Goal: Navigation & Orientation: Find specific page/section

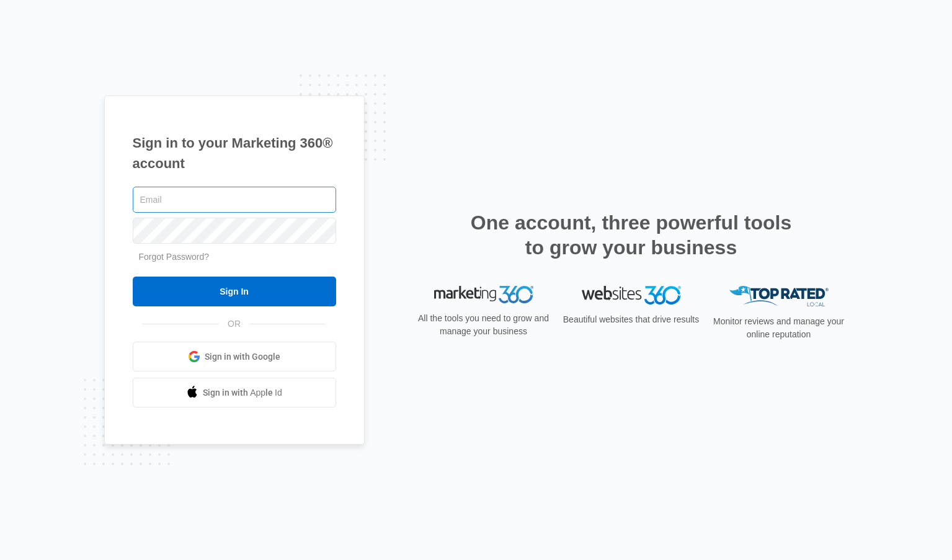
click at [287, 203] on input "text" at bounding box center [234, 200] width 203 height 26
type input "[EMAIL_ADDRESS][DOMAIN_NAME]"
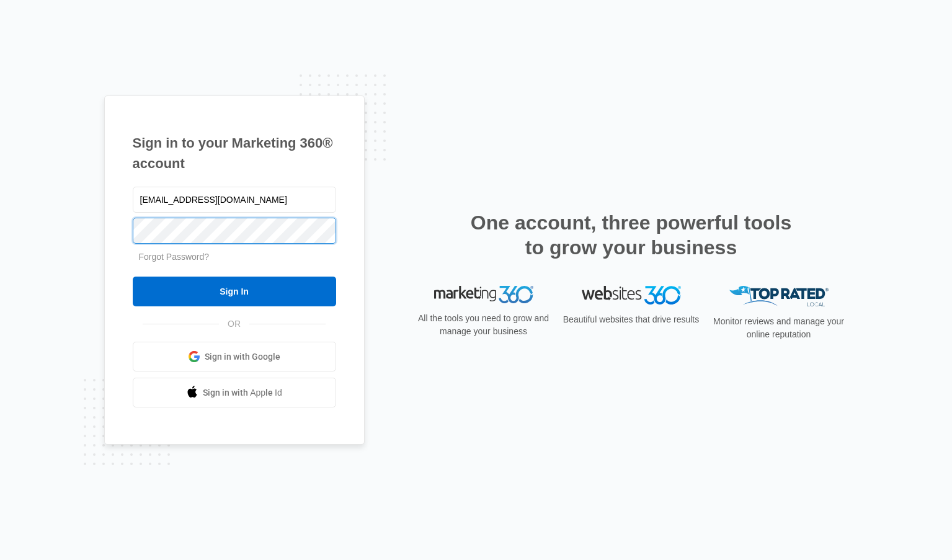
click at [133, 277] on input "Sign In" at bounding box center [234, 292] width 203 height 30
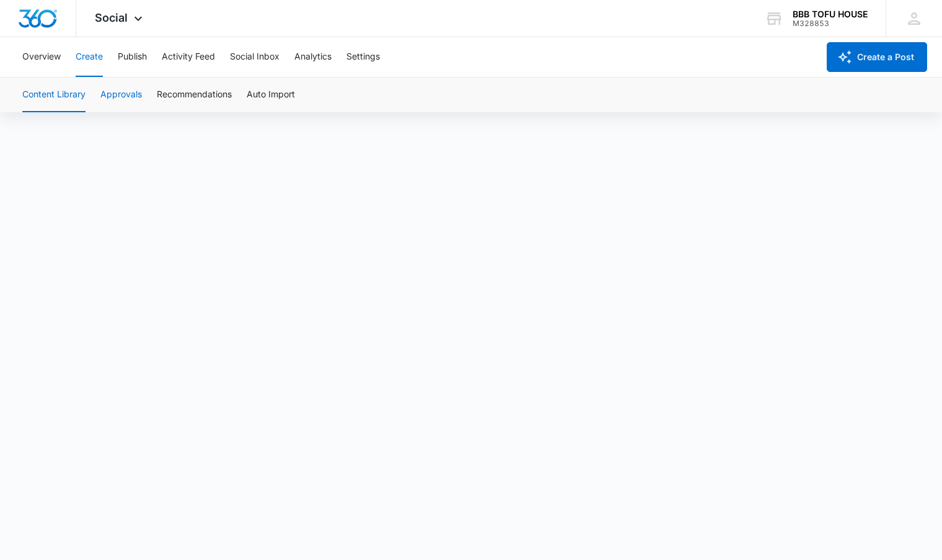
click at [118, 92] on button "Approvals" at bounding box center [121, 95] width 42 height 35
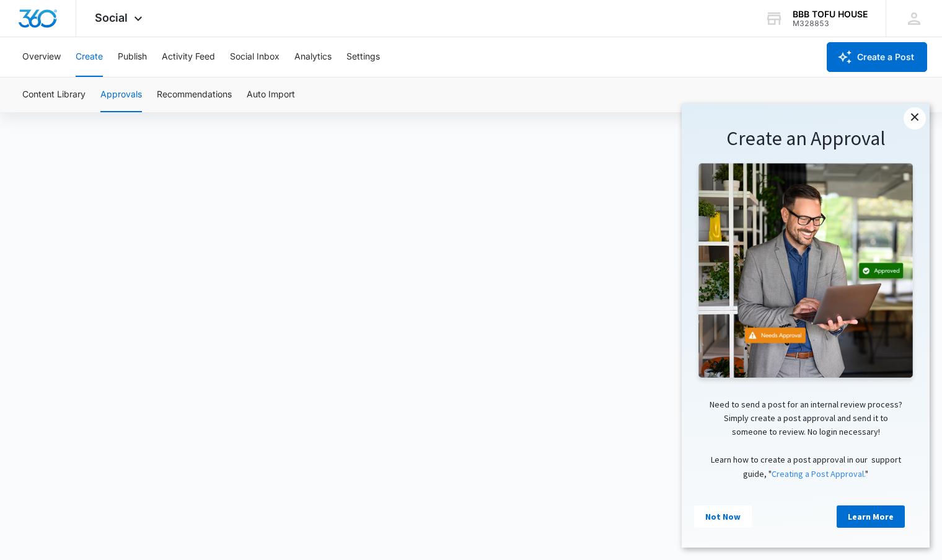
click at [910, 115] on link "×" at bounding box center [915, 118] width 22 height 22
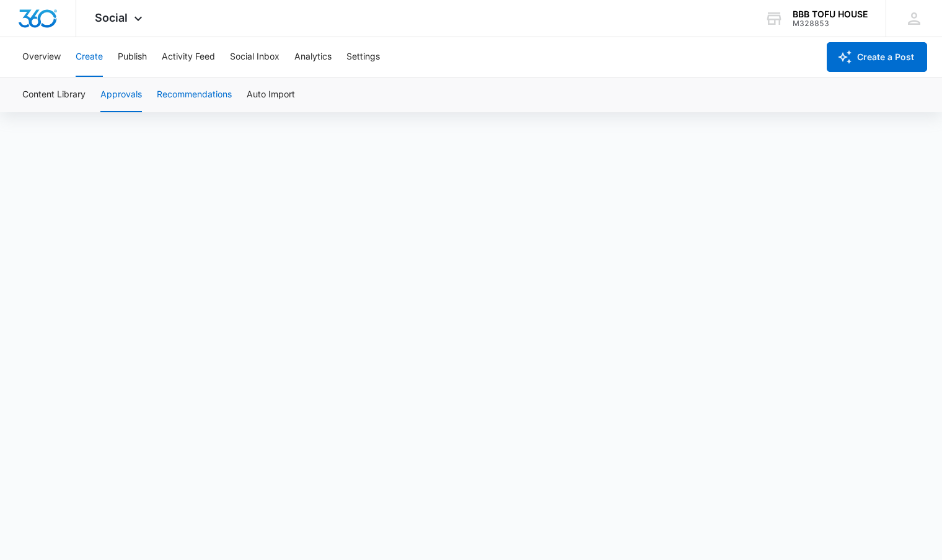
click at [198, 89] on button "Recommendations" at bounding box center [194, 95] width 75 height 35
click at [298, 96] on div "Content Library Approvals Recommendations Auto Import" at bounding box center [471, 95] width 913 height 35
click at [272, 97] on button "Auto Import" at bounding box center [271, 95] width 48 height 35
click at [73, 92] on button "Content Library" at bounding box center [53, 95] width 63 height 35
click at [68, 94] on button "Content Library" at bounding box center [53, 95] width 63 height 35
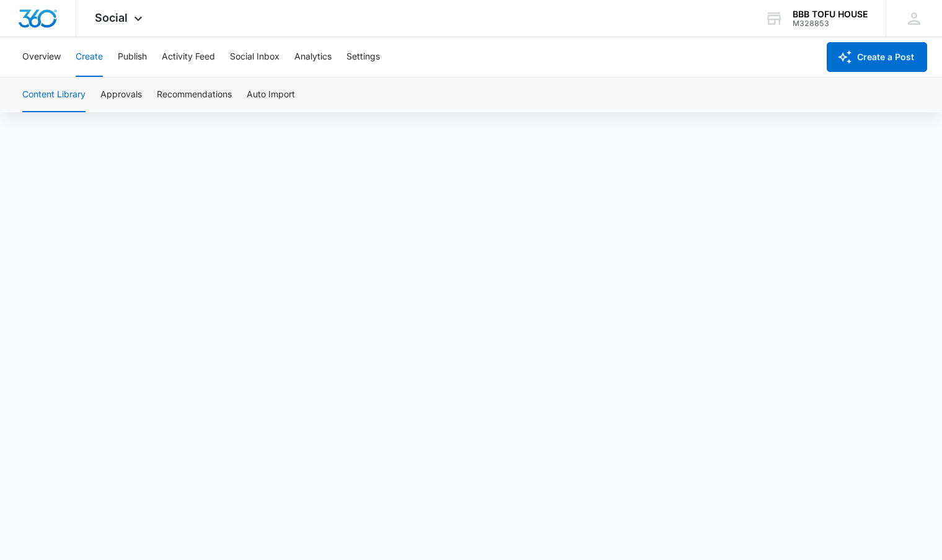
click at [45, 90] on button "Content Library" at bounding box center [53, 95] width 63 height 35
click at [60, 92] on button "Content Library" at bounding box center [53, 95] width 63 height 35
click at [107, 27] on div "Social Apps Reputation Websites Forms CRM Email Social POS Content Ads Intellig…" at bounding box center [120, 18] width 88 height 37
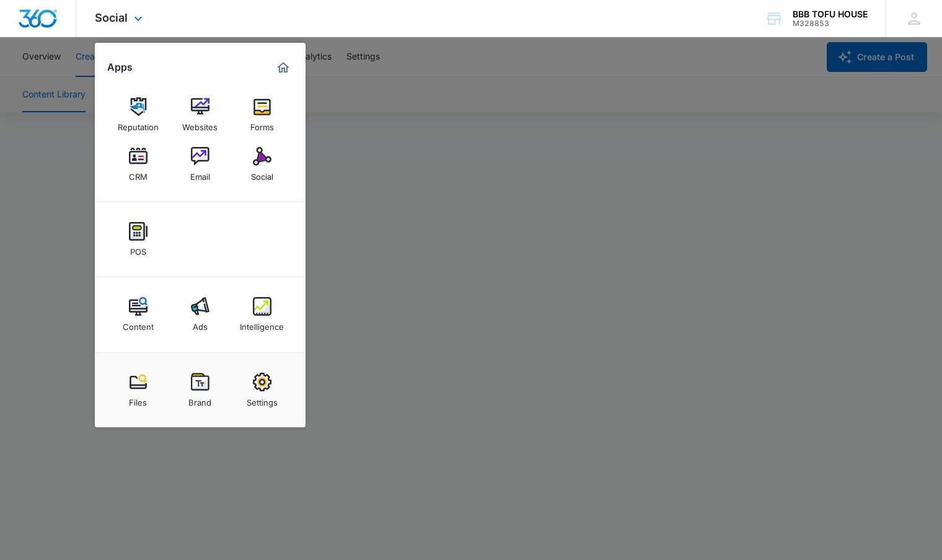
scroll to position [9, 0]
click at [148, 314] on link "Content" at bounding box center [138, 314] width 47 height 47
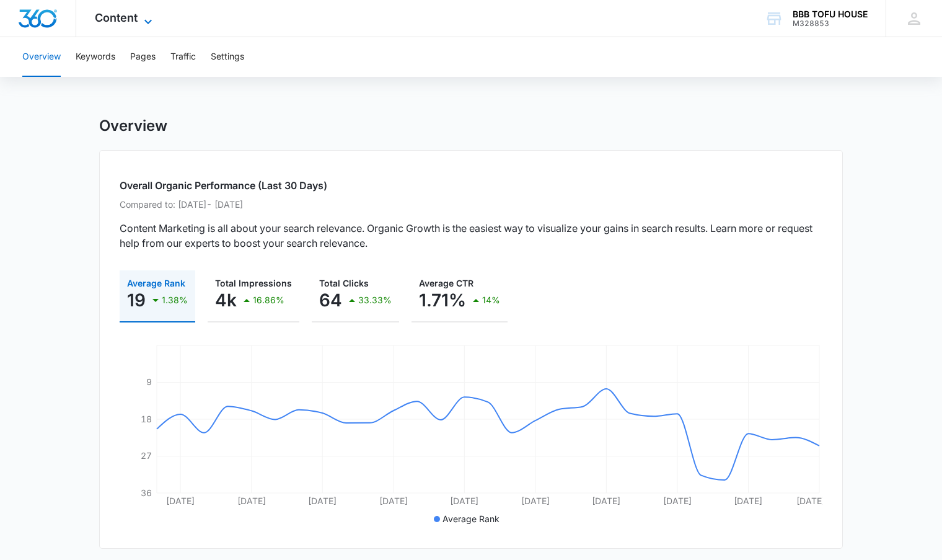
click at [146, 23] on icon at bounding box center [148, 21] width 15 height 15
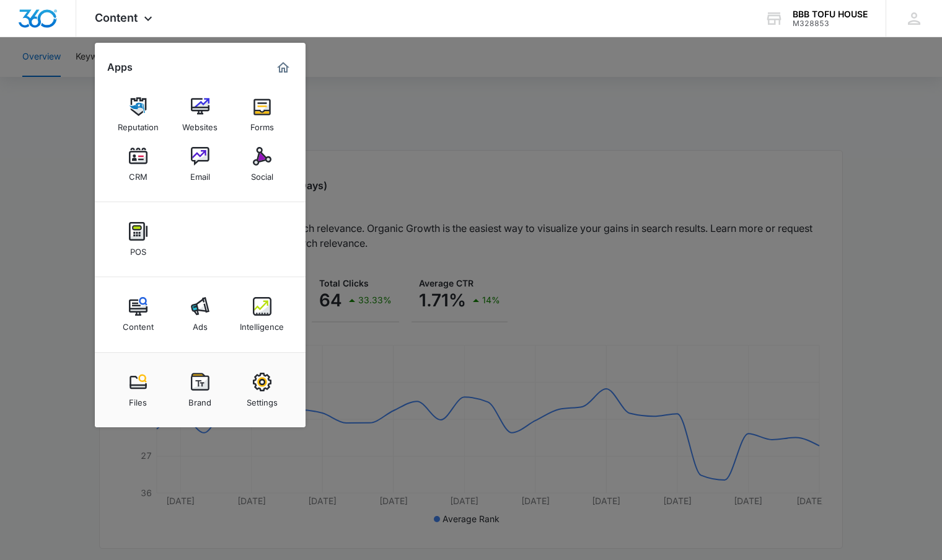
click at [392, 108] on div at bounding box center [471, 280] width 942 height 560
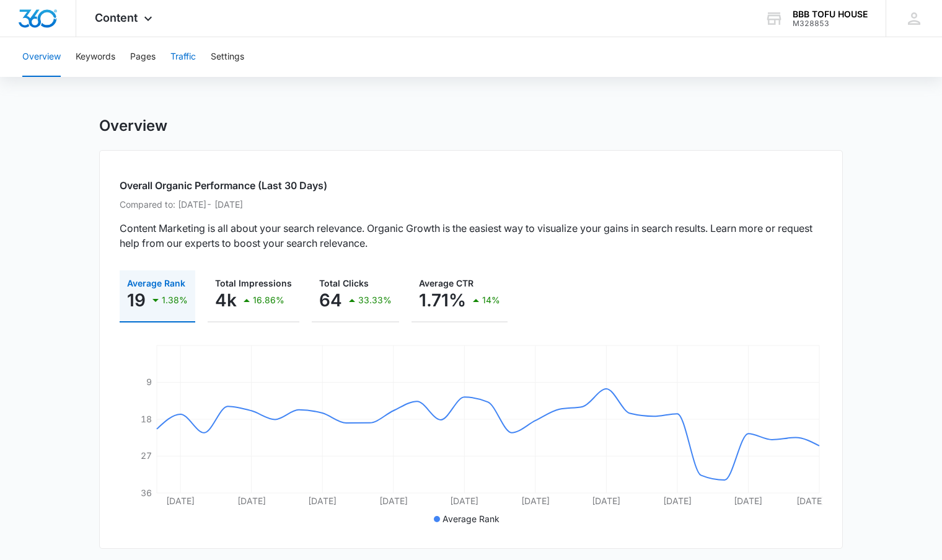
click at [185, 56] on button "Traffic" at bounding box center [183, 57] width 25 height 40
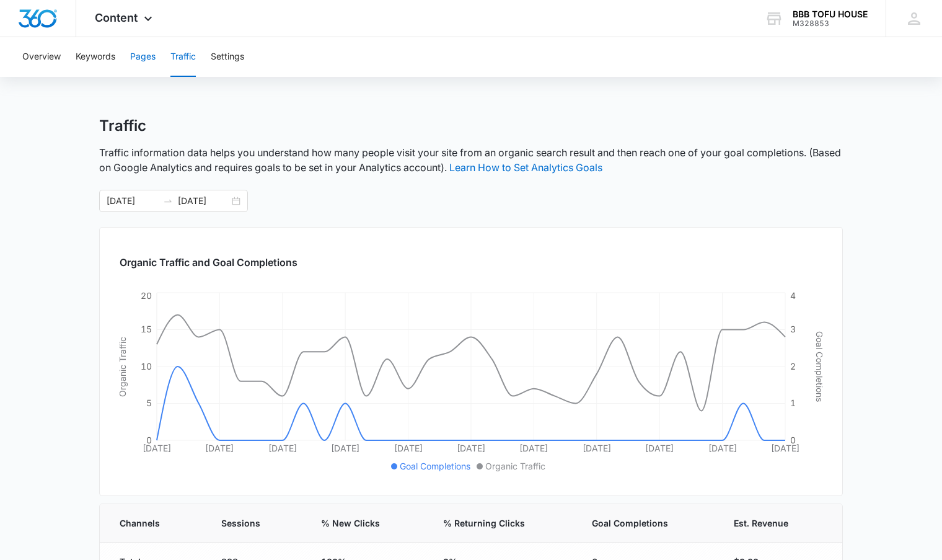
click at [142, 56] on button "Pages" at bounding box center [142, 57] width 25 height 40
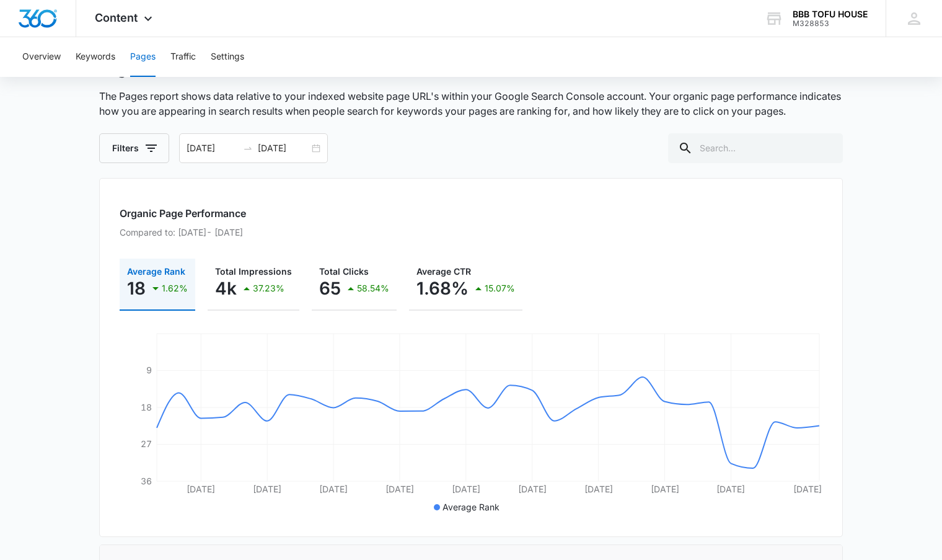
scroll to position [62, 0]
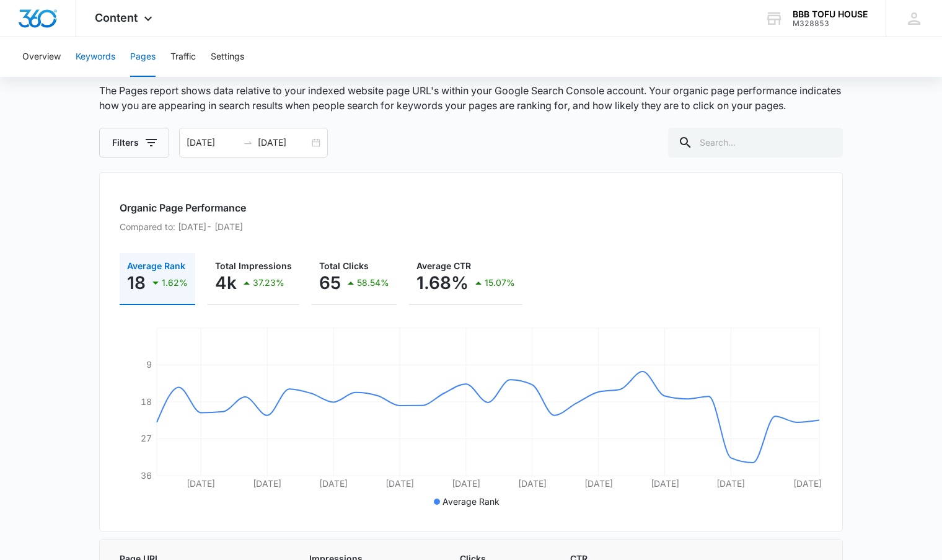
click at [100, 56] on button "Keywords" at bounding box center [96, 57] width 40 height 40
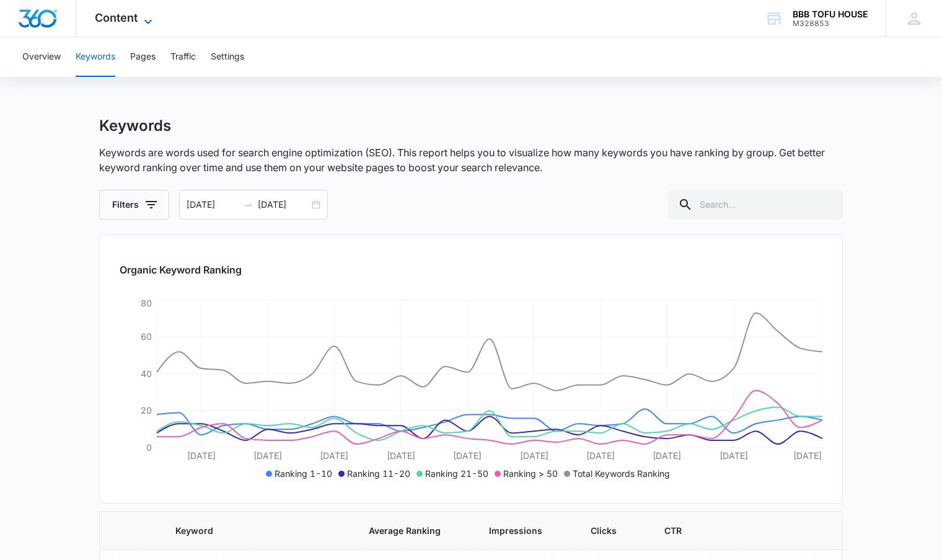
click at [134, 16] on span "Content" at bounding box center [116, 17] width 43 height 13
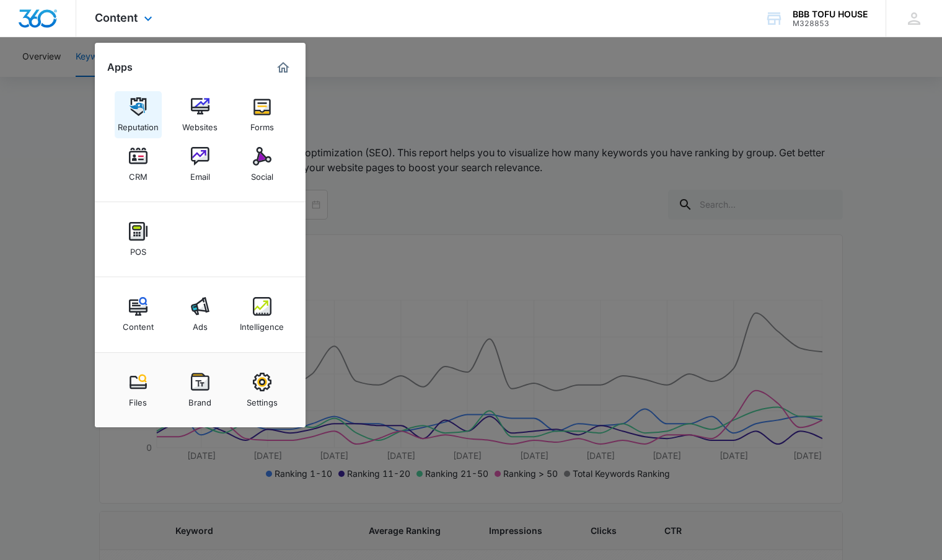
click at [138, 124] on div "Reputation" at bounding box center [138, 124] width 41 height 16
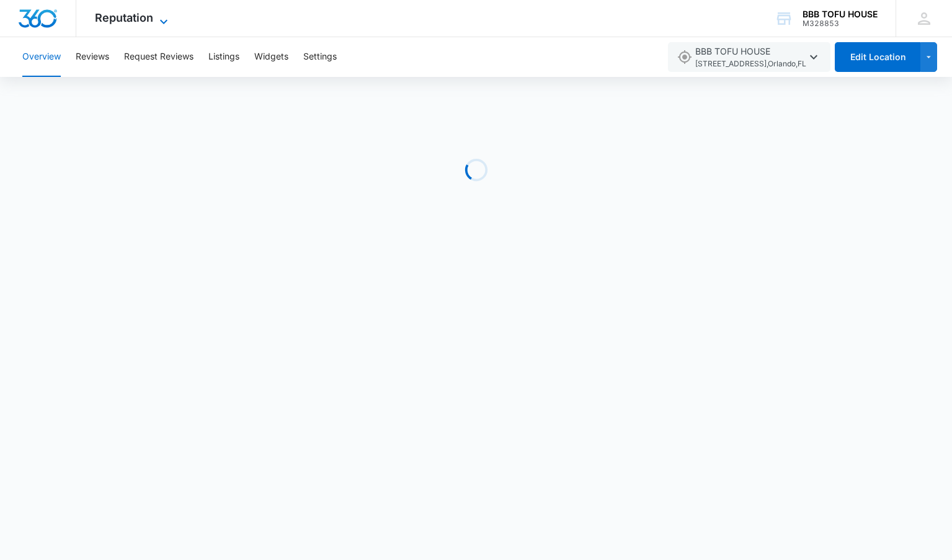
click at [131, 13] on span "Reputation" at bounding box center [124, 17] width 58 height 13
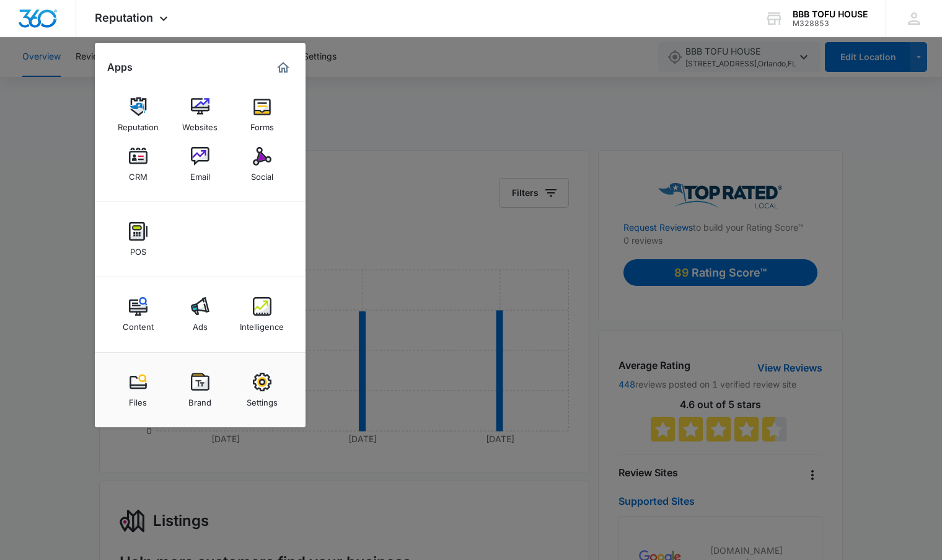
click at [131, 311] on img at bounding box center [138, 306] width 19 height 19
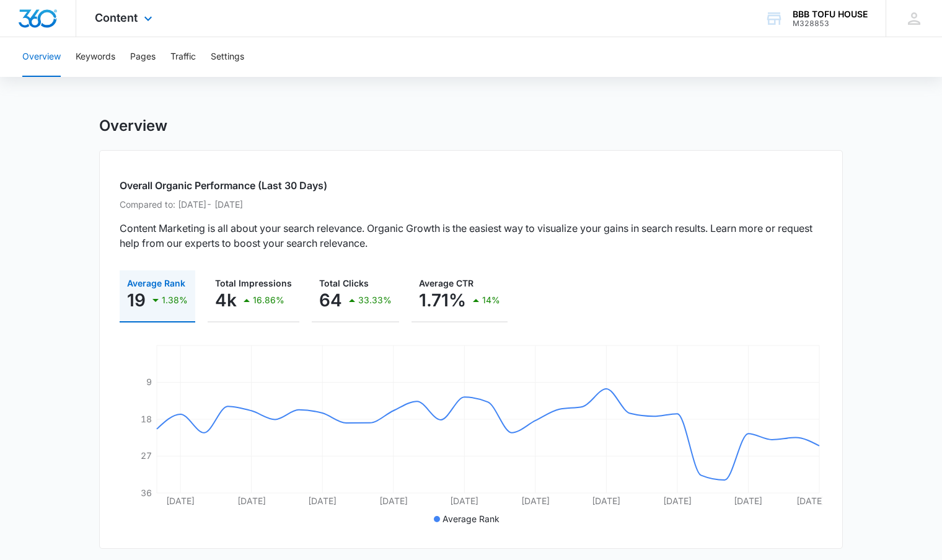
click at [138, 25] on div "Content Apps Reputation Websites Forms CRM Email Social POS Content Ads Intelli…" at bounding box center [125, 18] width 98 height 37
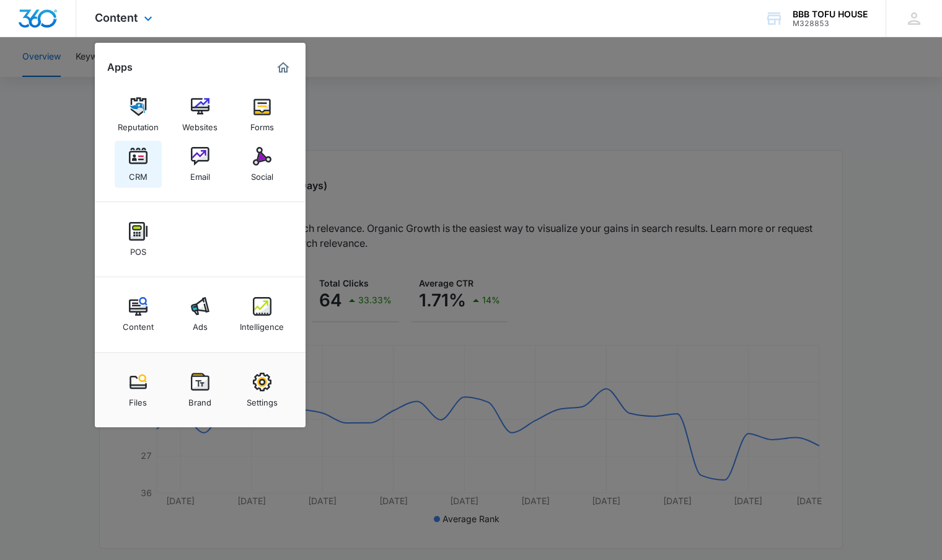
click at [133, 167] on div "CRM" at bounding box center [138, 174] width 19 height 16
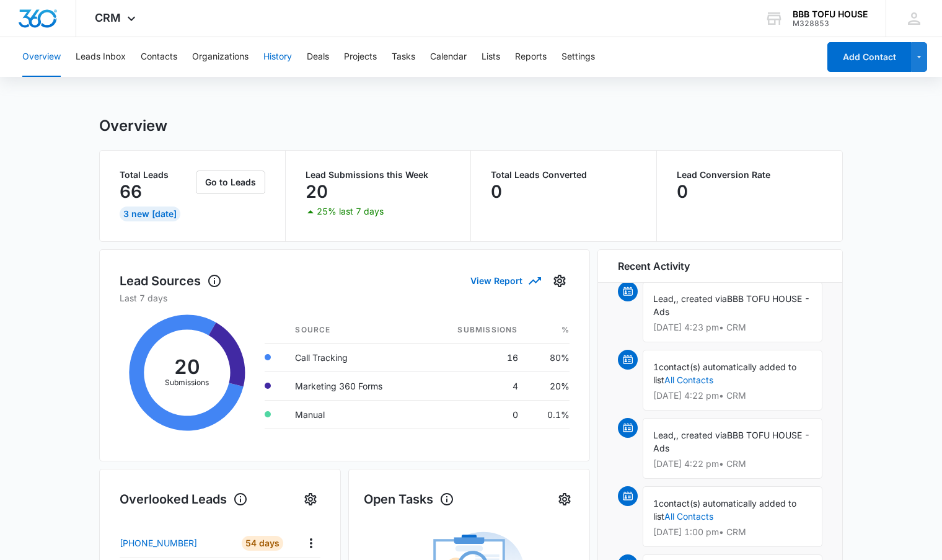
click at [275, 61] on button "History" at bounding box center [278, 57] width 29 height 40
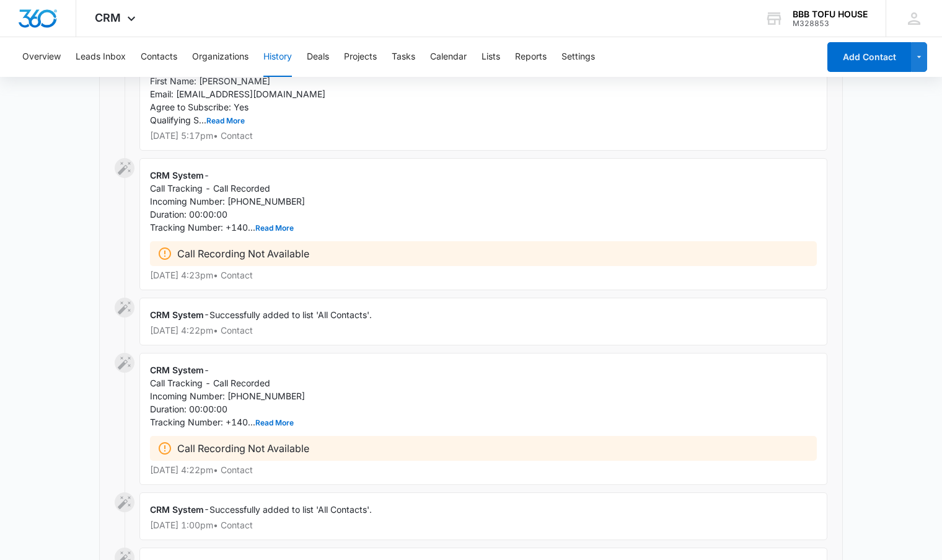
scroll to position [744, 0]
click at [115, 21] on span "CRM" at bounding box center [108, 17] width 26 height 13
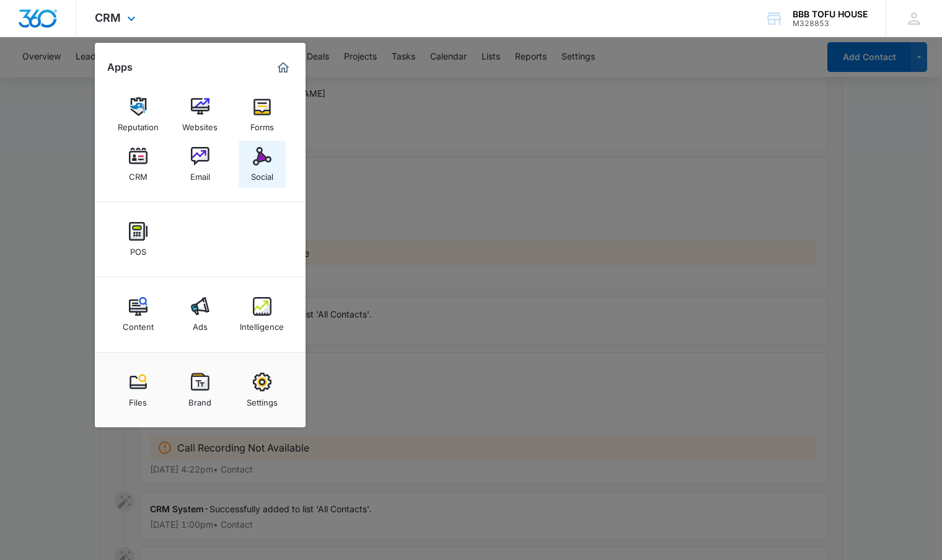
click at [251, 175] on div "Social" at bounding box center [262, 174] width 22 height 16
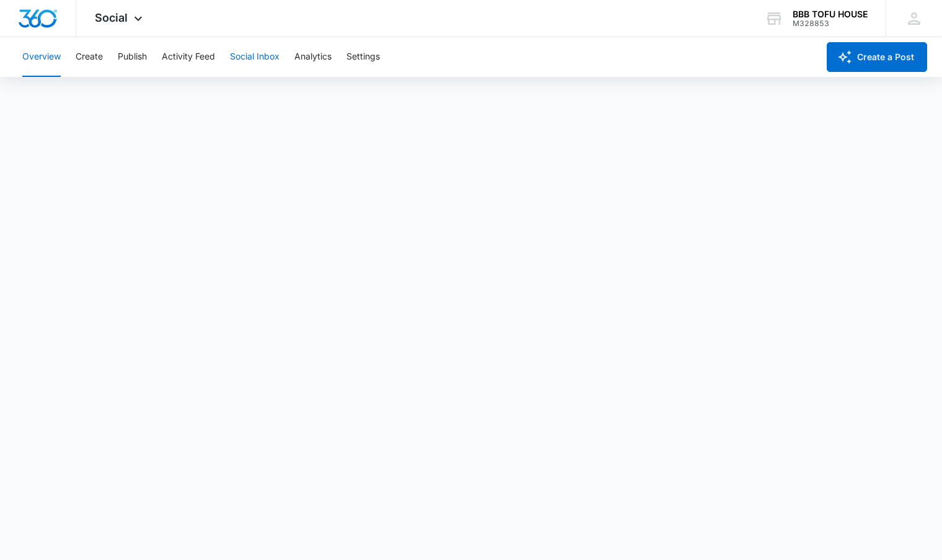
click at [259, 53] on button "Social Inbox" at bounding box center [255, 57] width 50 height 40
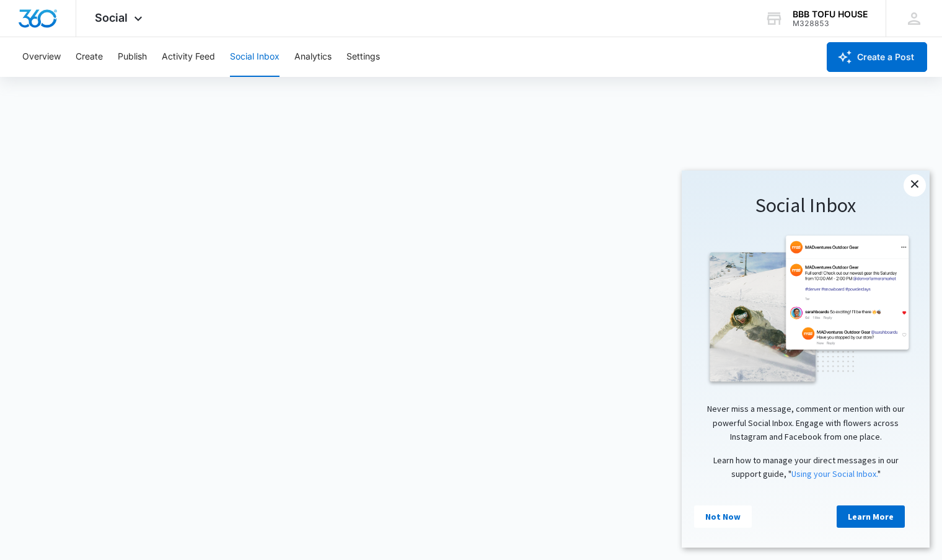
click at [918, 179] on link "×" at bounding box center [915, 185] width 22 height 22
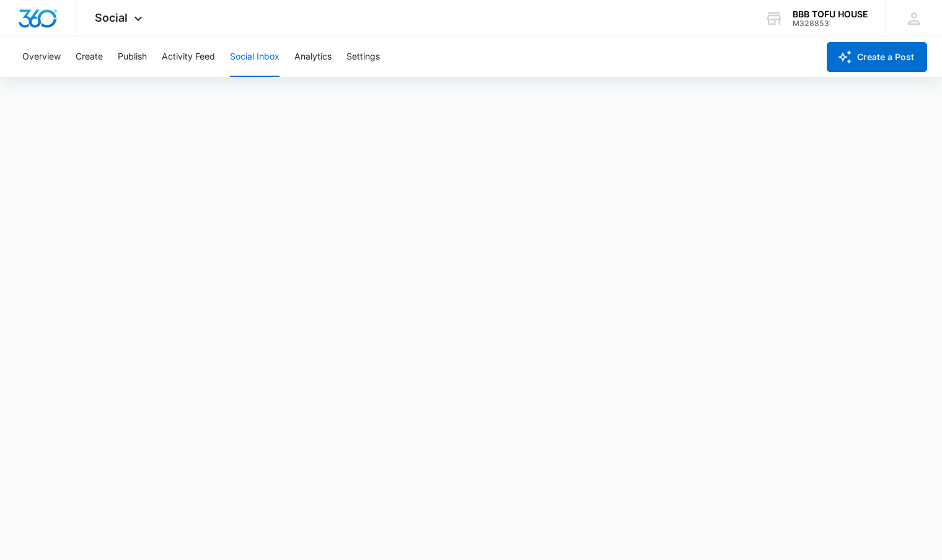
scroll to position [3, 0]
click at [143, 25] on icon at bounding box center [138, 21] width 15 height 15
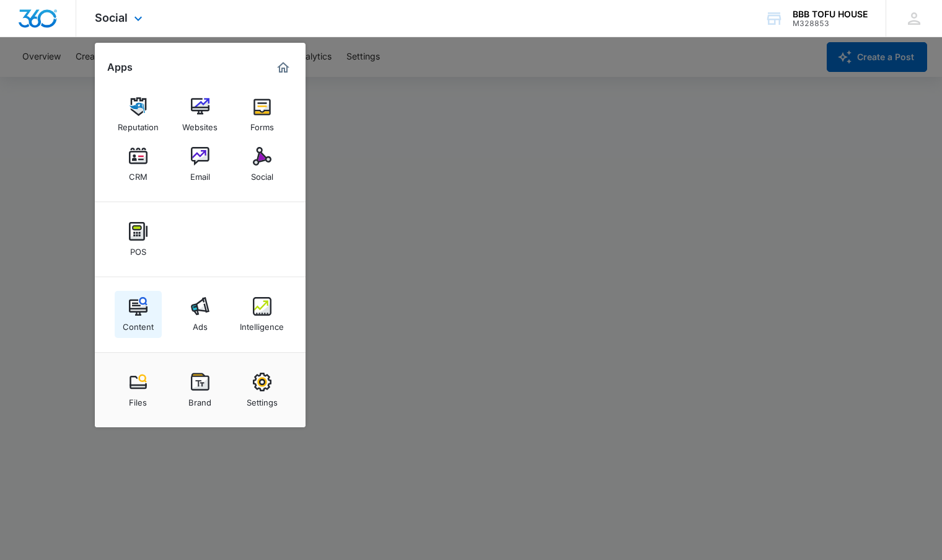
click at [129, 327] on div "Content" at bounding box center [138, 324] width 31 height 16
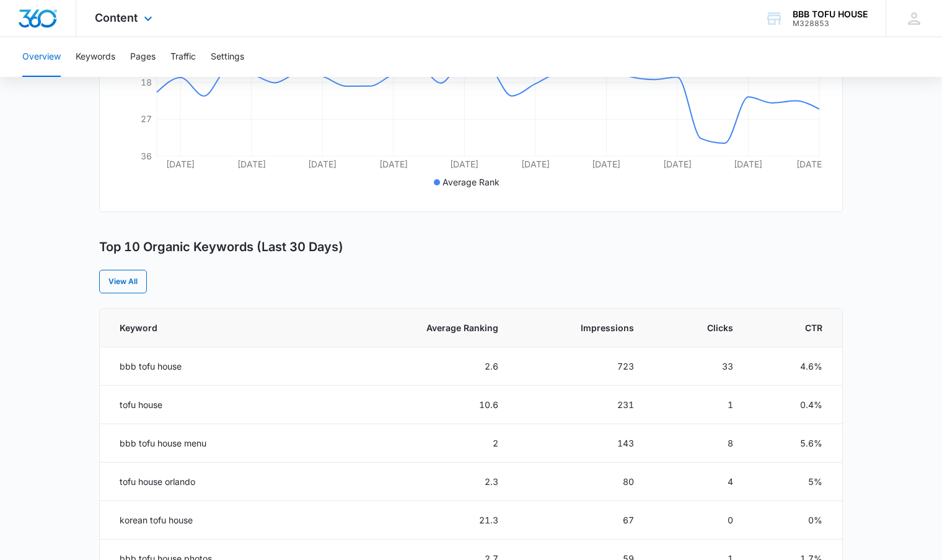
scroll to position [310, 0]
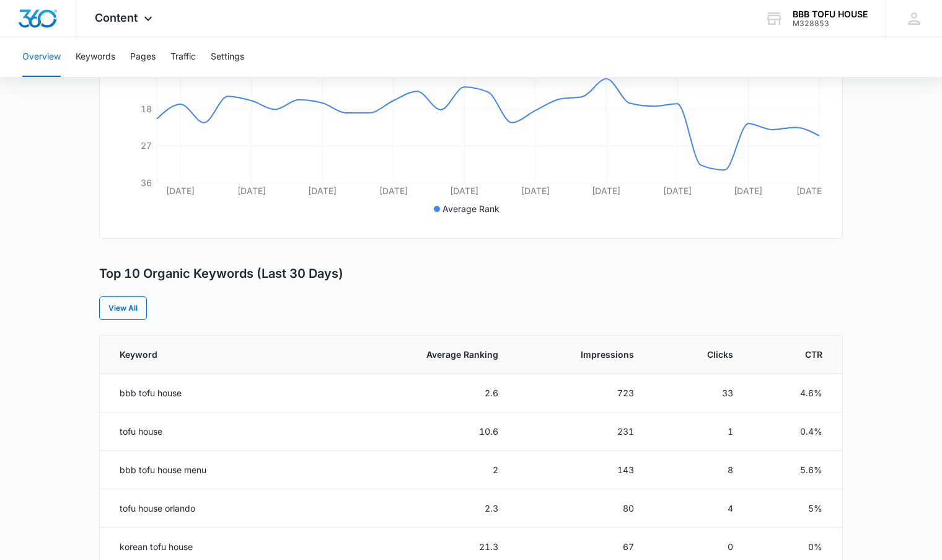
click at [40, 55] on button "Overview" at bounding box center [41, 57] width 38 height 40
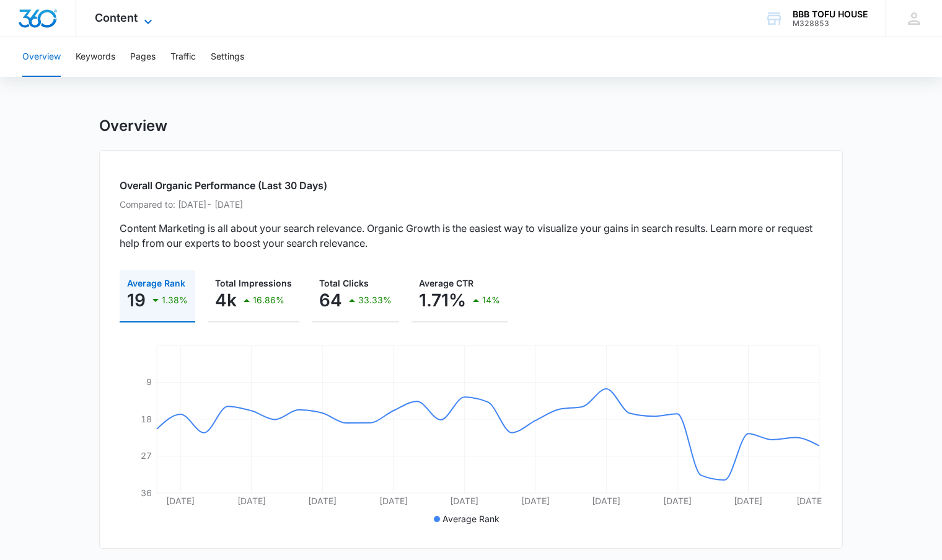
click at [133, 14] on span "Content" at bounding box center [116, 17] width 43 height 13
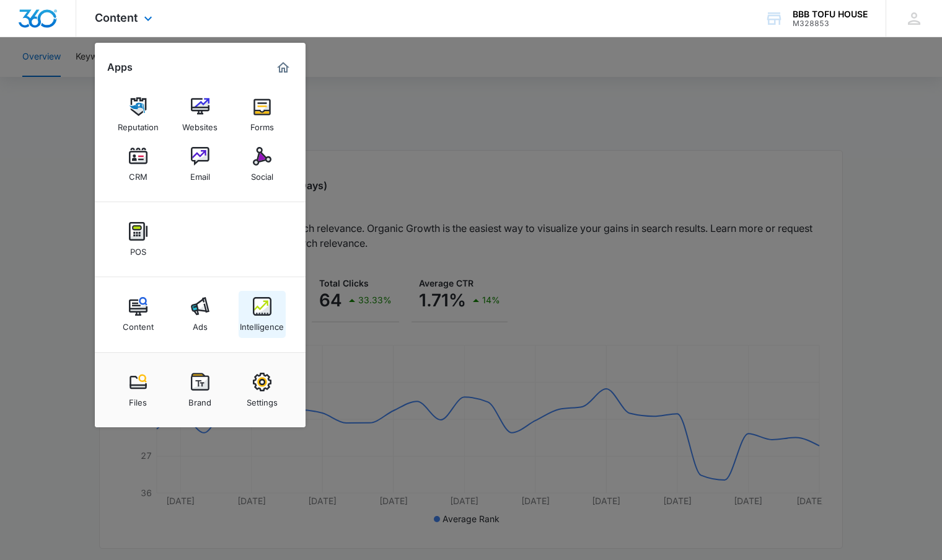
click at [253, 319] on div "Intelligence" at bounding box center [262, 324] width 44 height 16
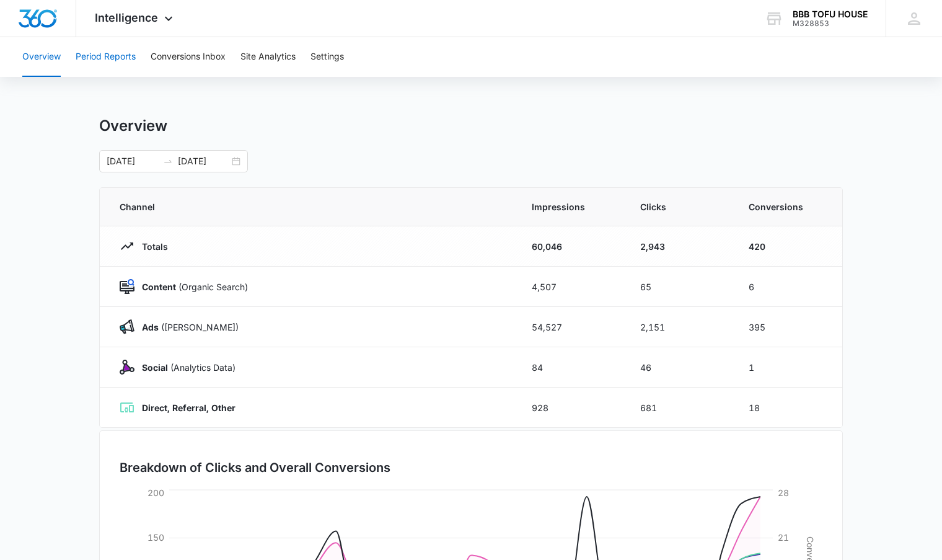
click at [124, 60] on button "Period Reports" at bounding box center [106, 57] width 60 height 40
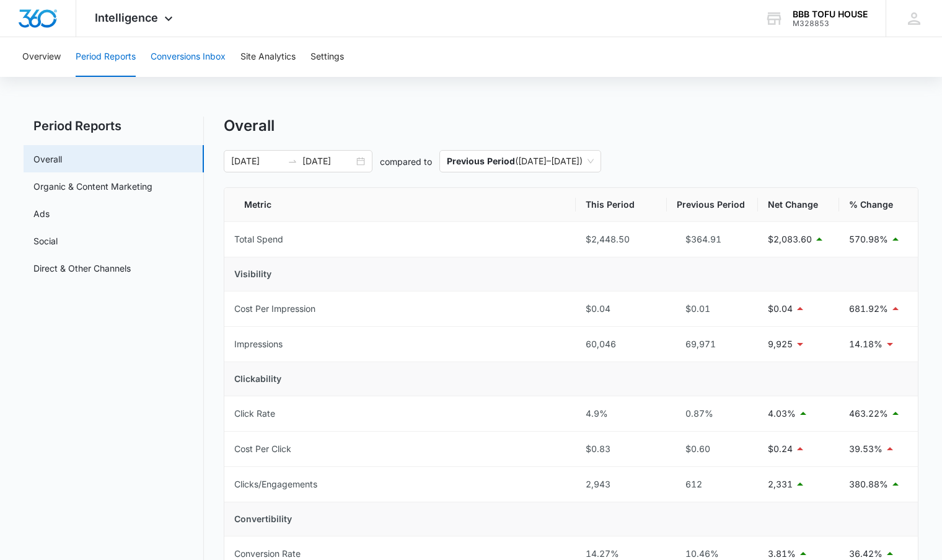
click at [187, 61] on button "Conversions Inbox" at bounding box center [188, 57] width 75 height 40
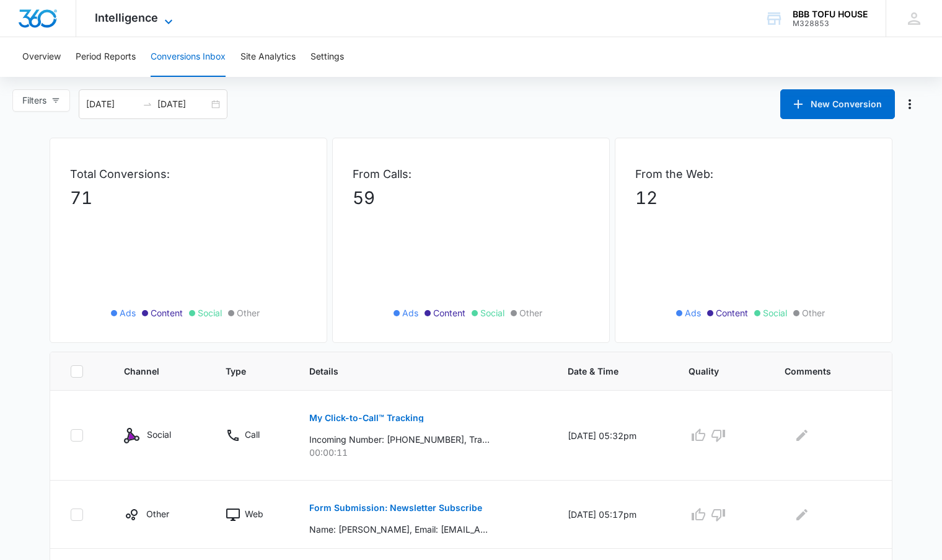
click at [161, 12] on div "Intelligence Apps Reputation Websites Forms CRM Email Social POS Content Ads In…" at bounding box center [135, 18] width 118 height 37
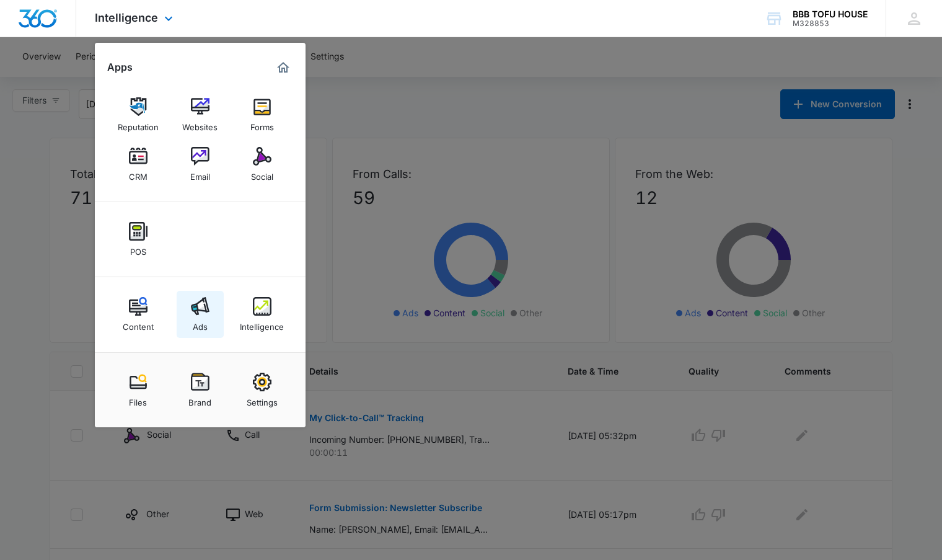
click at [197, 311] on img at bounding box center [200, 306] width 19 height 19
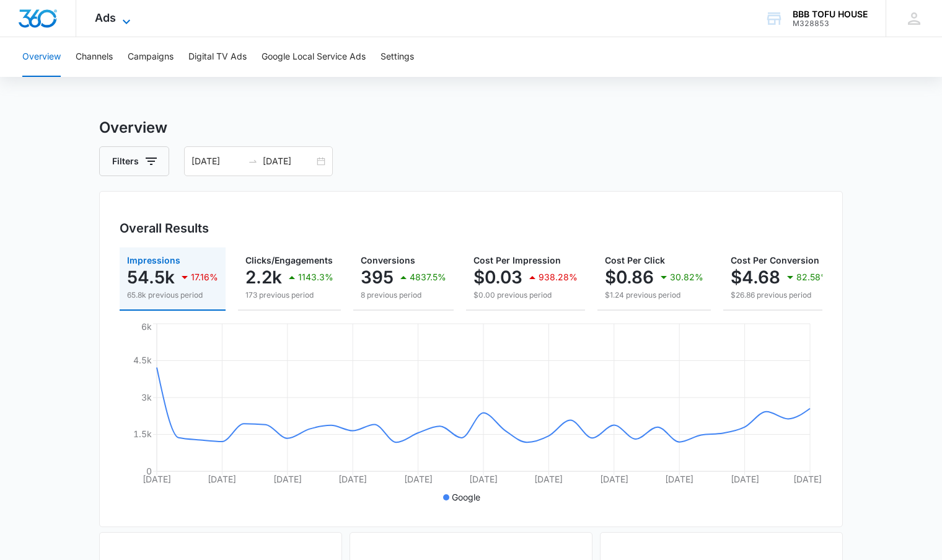
click at [111, 13] on span "Ads" at bounding box center [105, 17] width 21 height 13
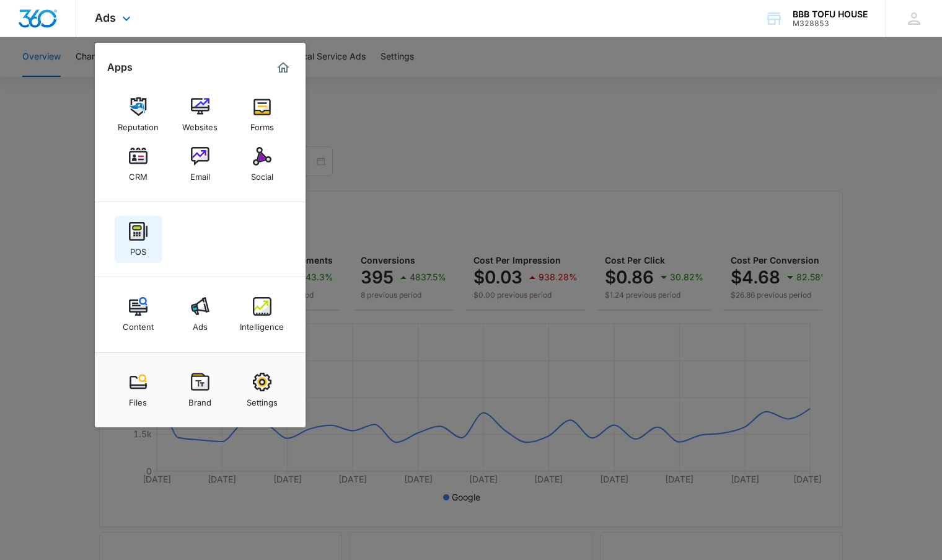
click at [135, 232] on img at bounding box center [138, 231] width 19 height 19
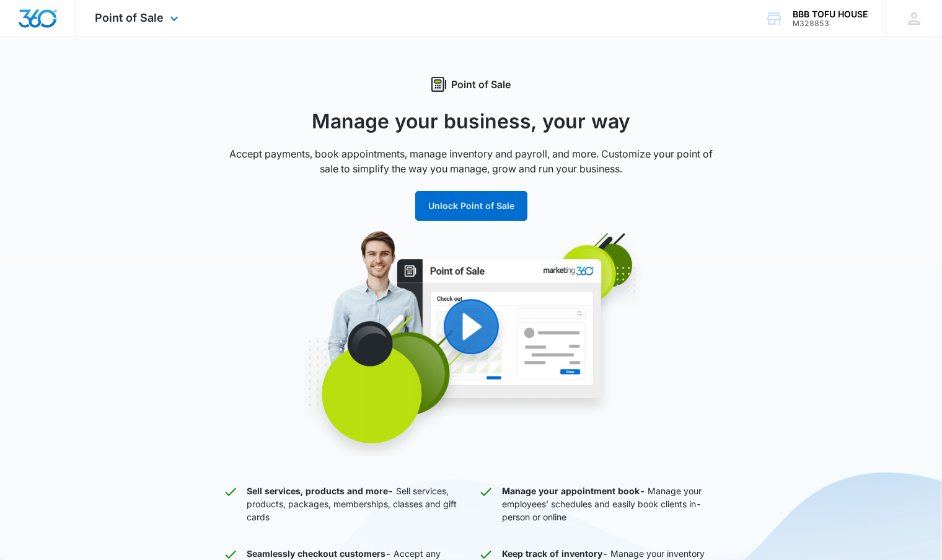
click at [122, 7] on div "Point of Sale Apps Reputation Websites Forms CRM Email Social POS Content Ads I…" at bounding box center [138, 18] width 124 height 37
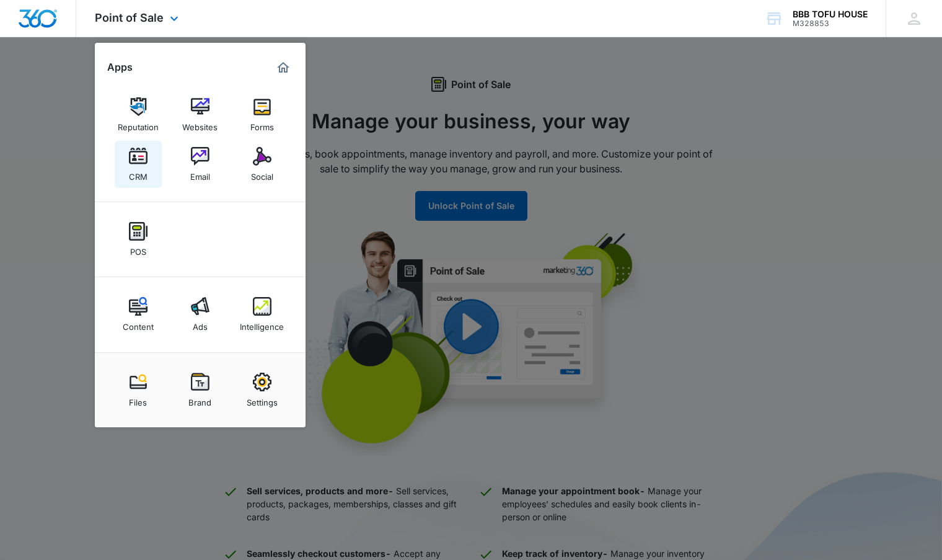
click at [140, 165] on img at bounding box center [138, 156] width 19 height 19
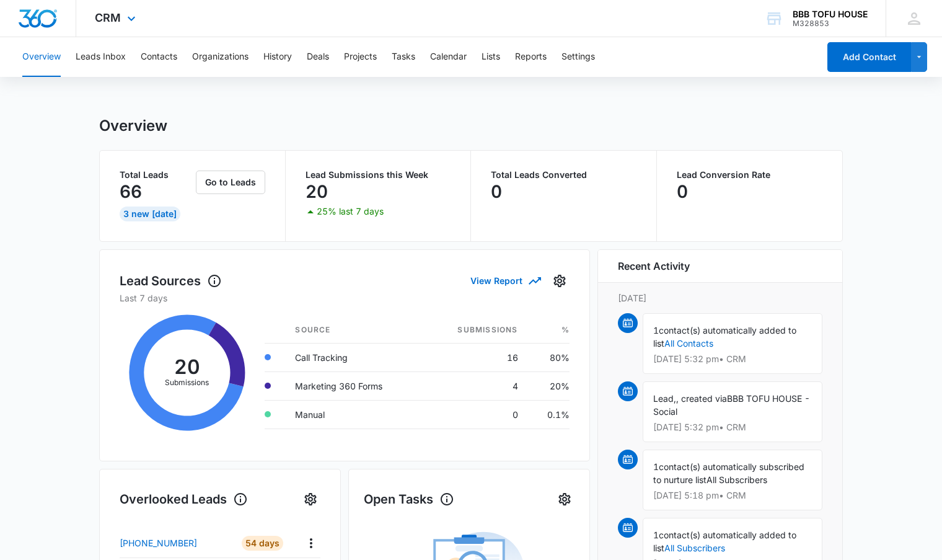
click at [43, 11] on img "Dashboard" at bounding box center [38, 18] width 40 height 19
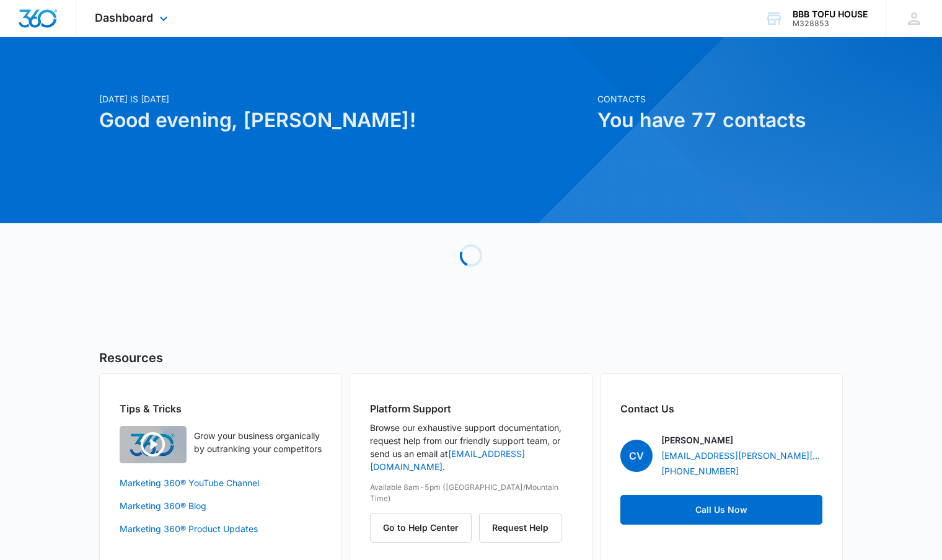
click at [152, 28] on div "Dashboard Apps Reputation Websites Forms CRM Email Social POS Content Ads Intel…" at bounding box center [132, 18] width 113 height 37
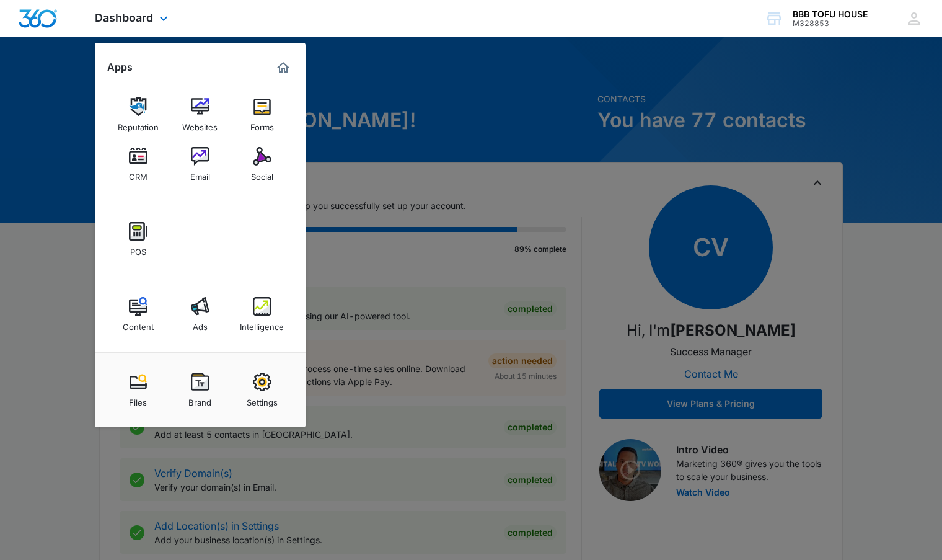
click at [153, 27] on div "Dashboard Apps Reputation Websites Forms CRM Email Social POS Content Ads Intel…" at bounding box center [132, 18] width 113 height 37
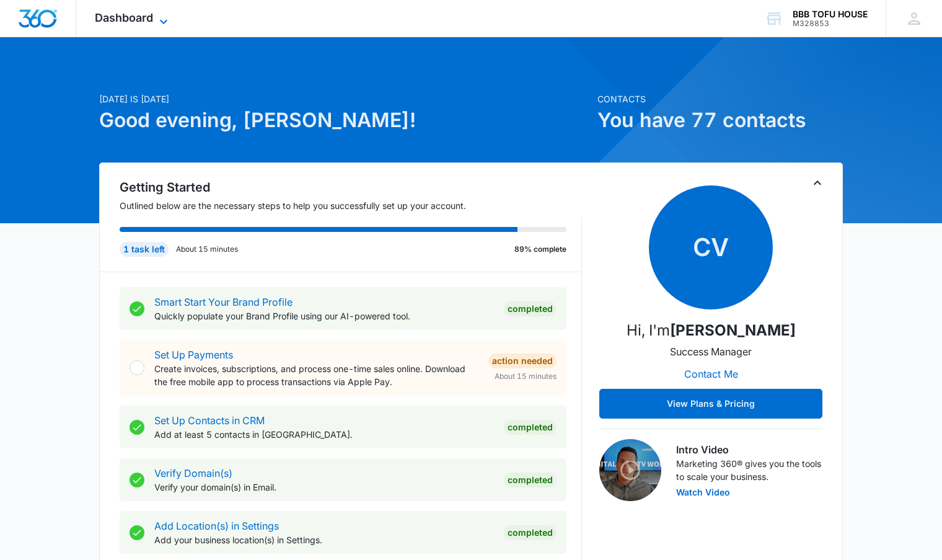
click at [122, 22] on span "Dashboard" at bounding box center [124, 17] width 58 height 13
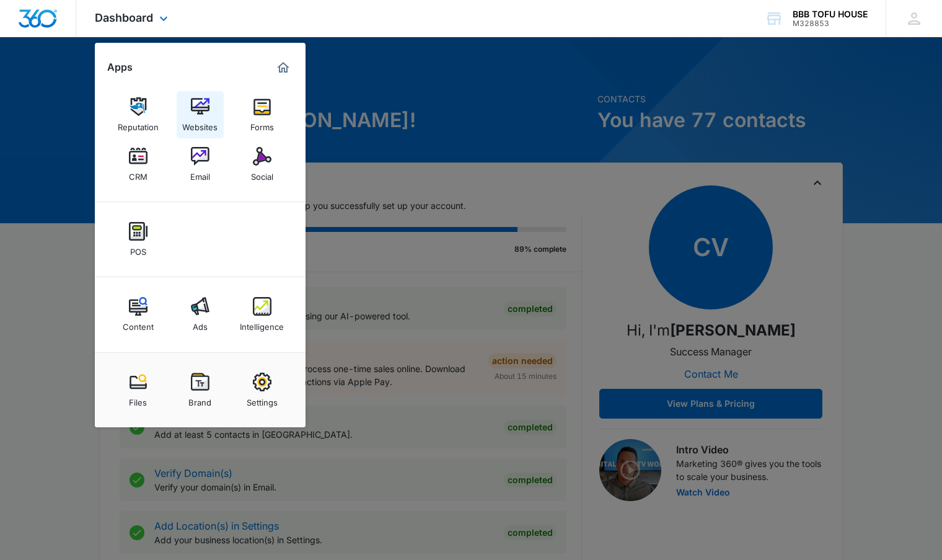
click at [202, 114] on img at bounding box center [200, 106] width 19 height 19
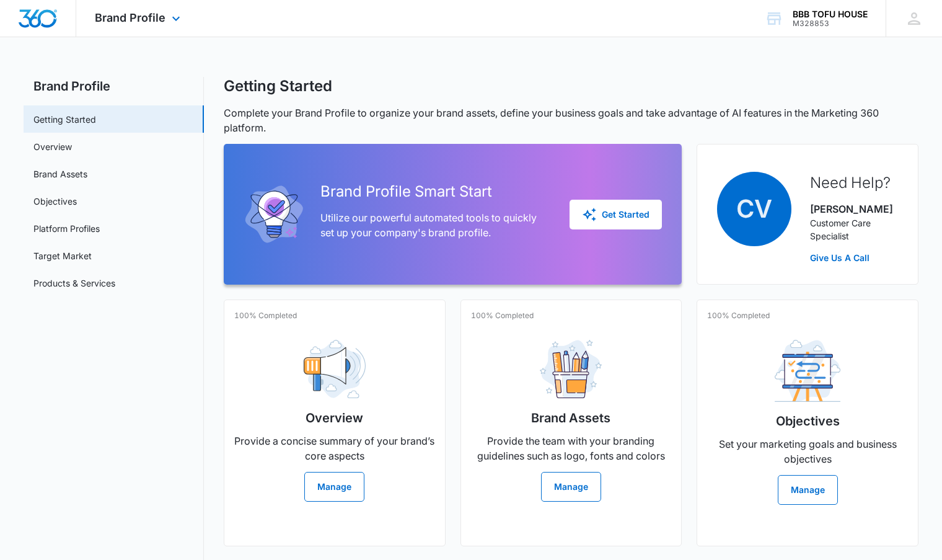
click at [166, 24] on div "Brand Profile Apps Reputation Websites Forms CRM Email Social POS Content Ads I…" at bounding box center [139, 18] width 126 height 37
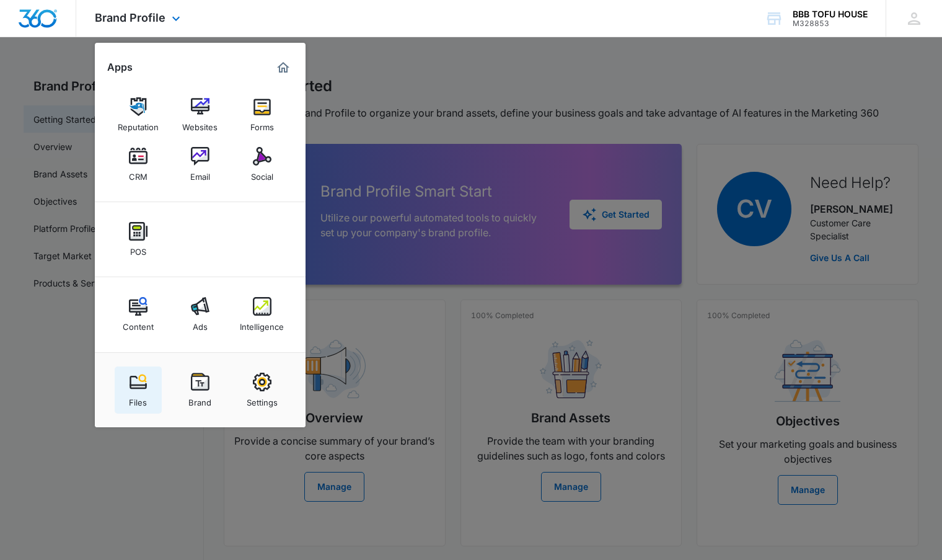
click at [138, 383] on img at bounding box center [138, 382] width 19 height 19
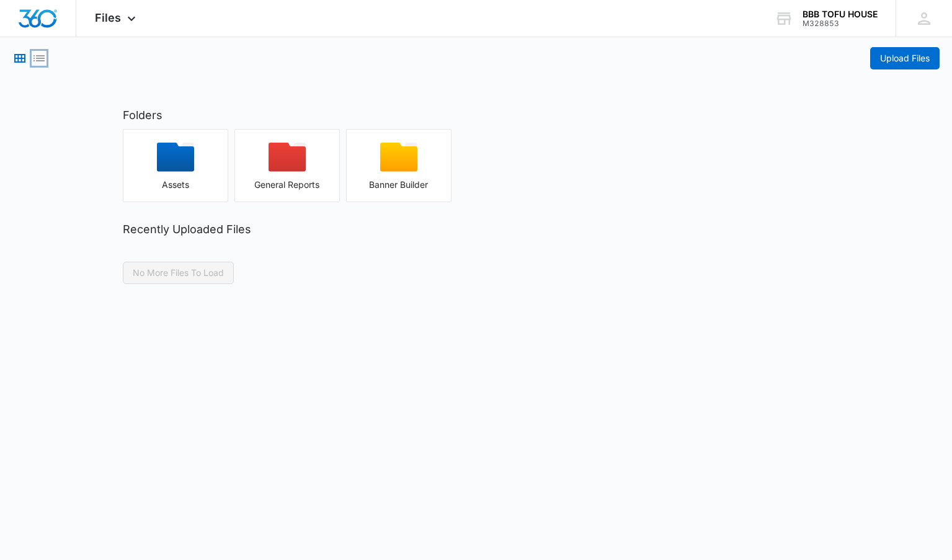
click at [37, 58] on icon "List View" at bounding box center [38, 58] width 11 height 6
click at [25, 55] on icon "Grid View" at bounding box center [19, 58] width 11 height 9
click at [105, 26] on div "Files Apps Reputation Websites Forms CRM Email Social POS Content Ads Intellige…" at bounding box center [116, 18] width 81 height 37
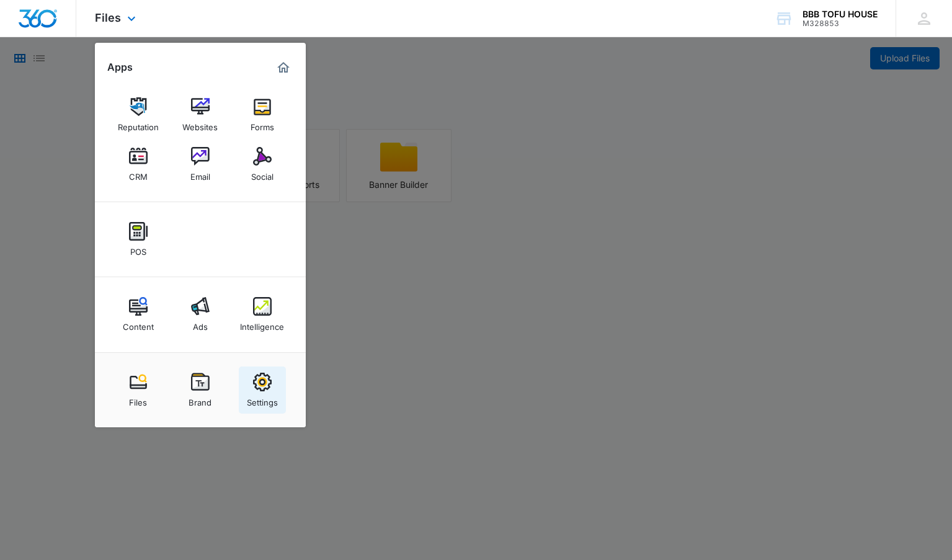
click at [254, 396] on div "Settings" at bounding box center [262, 399] width 31 height 16
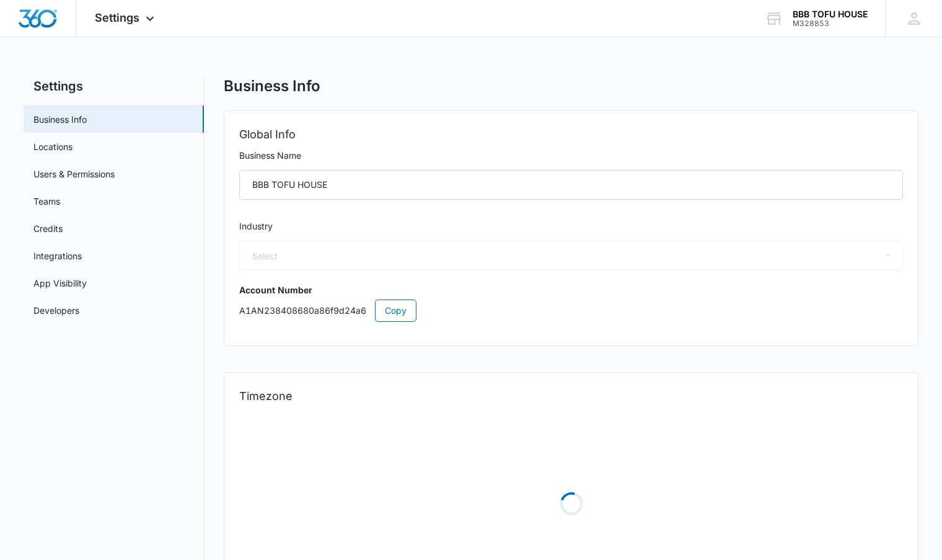
select select "11"
select select "US"
select select "America/[GEOGRAPHIC_DATA]"
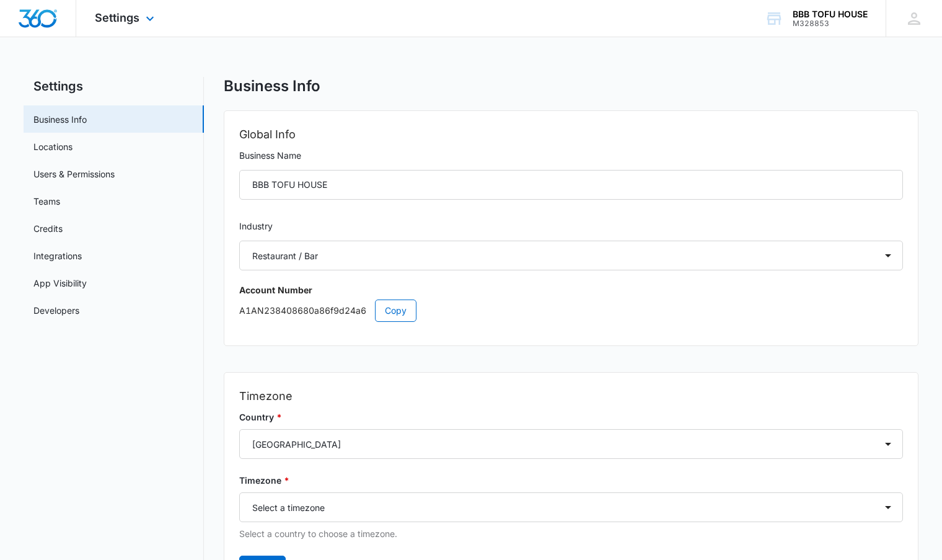
click at [117, 28] on div "Settings Apps Reputation Websites Forms CRM Email Social POS Content Ads Intell…" at bounding box center [126, 18] width 100 height 37
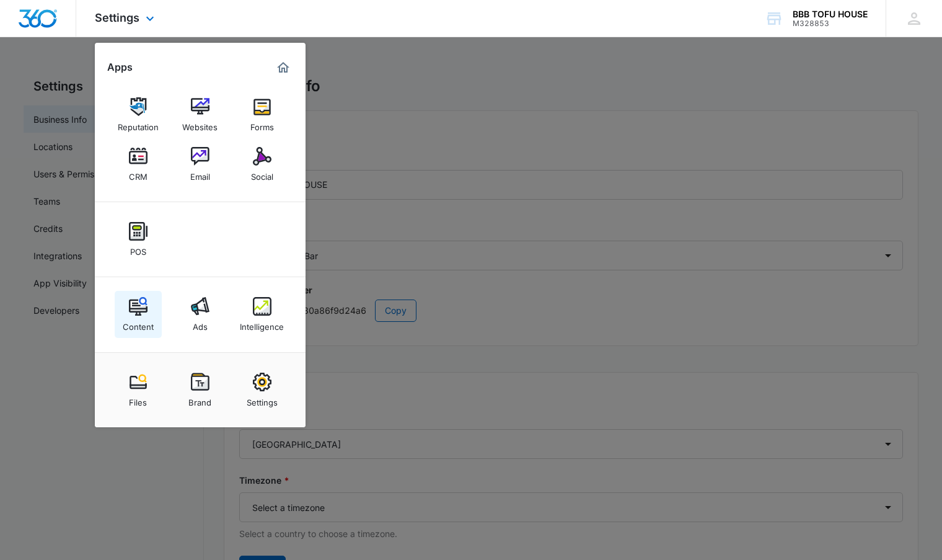
click at [141, 314] on img at bounding box center [138, 306] width 19 height 19
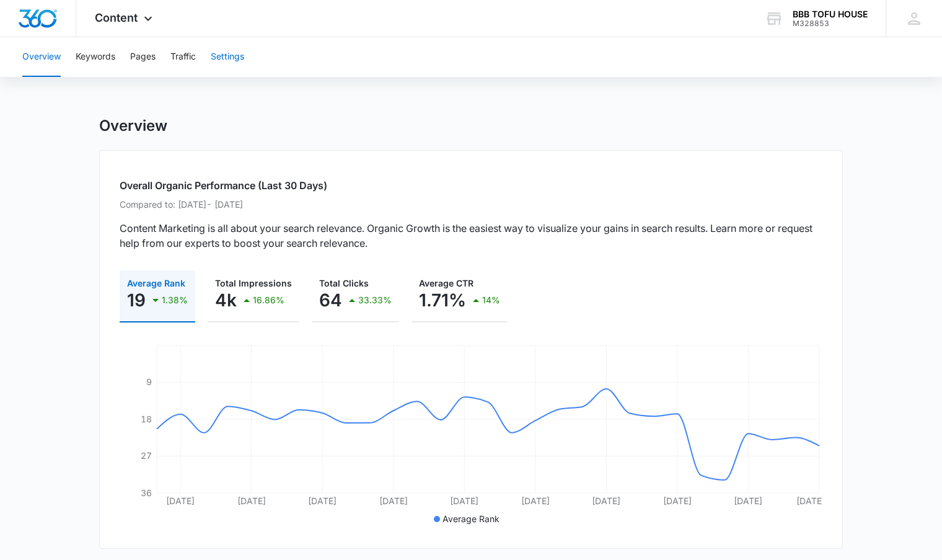
click at [219, 68] on button "Settings" at bounding box center [227, 57] width 33 height 40
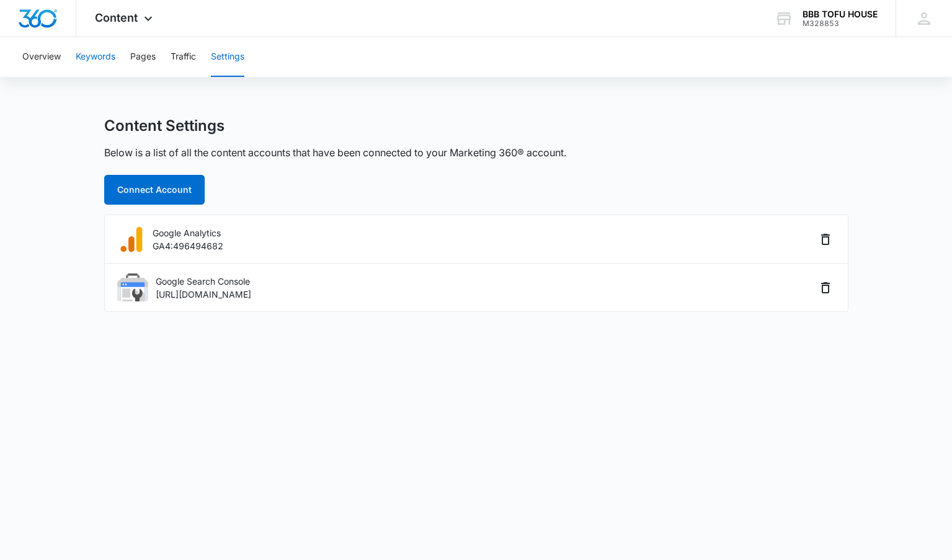
click at [115, 61] on button "Keywords" at bounding box center [96, 57] width 40 height 40
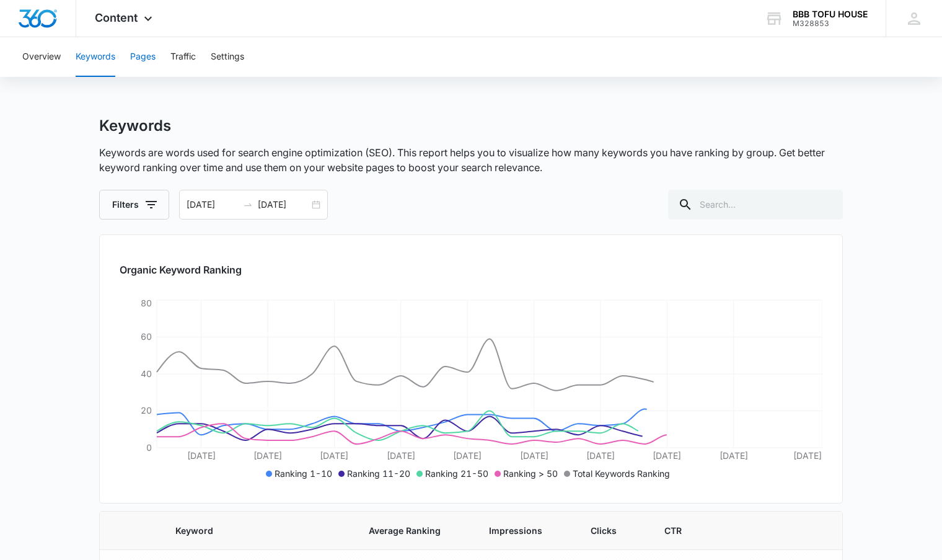
click at [154, 55] on button "Pages" at bounding box center [142, 57] width 25 height 40
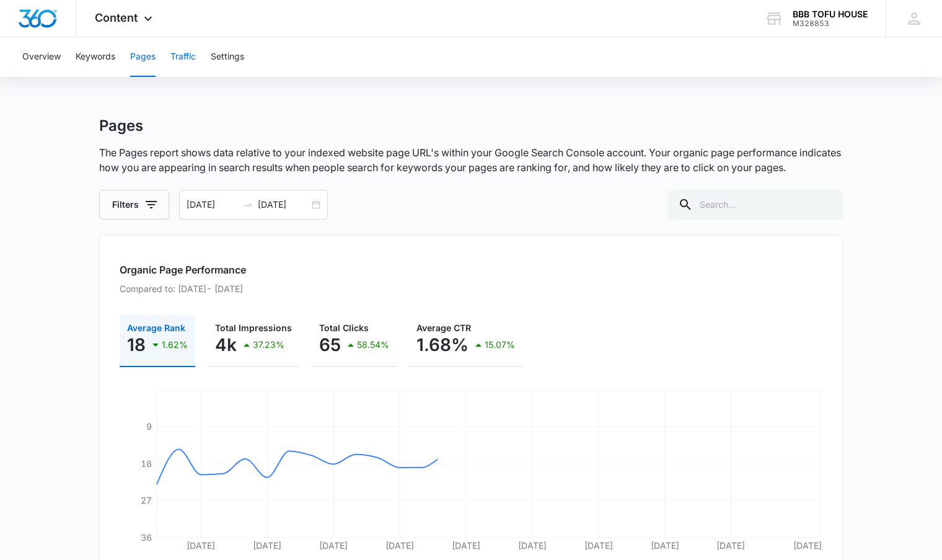
click at [175, 55] on button "Traffic" at bounding box center [183, 57] width 25 height 40
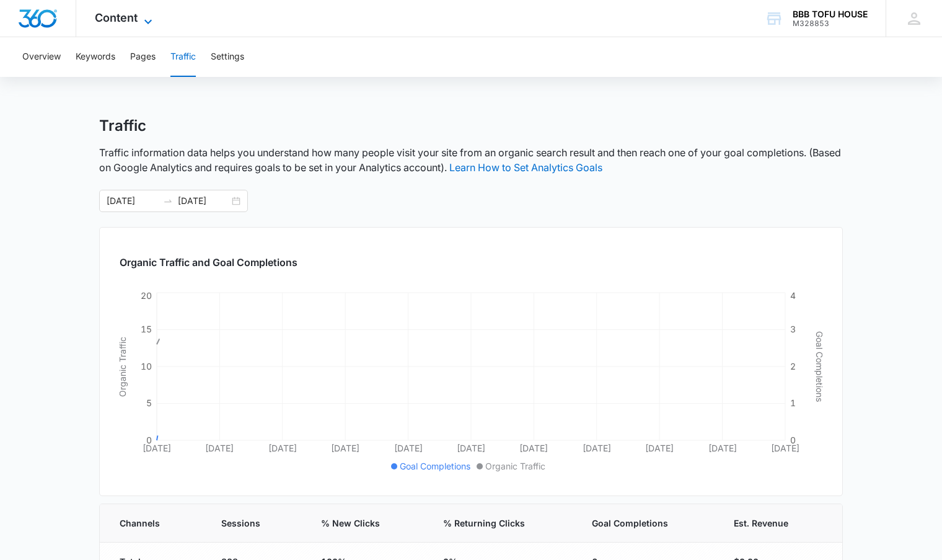
click at [124, 24] on span "Content" at bounding box center [116, 17] width 43 height 13
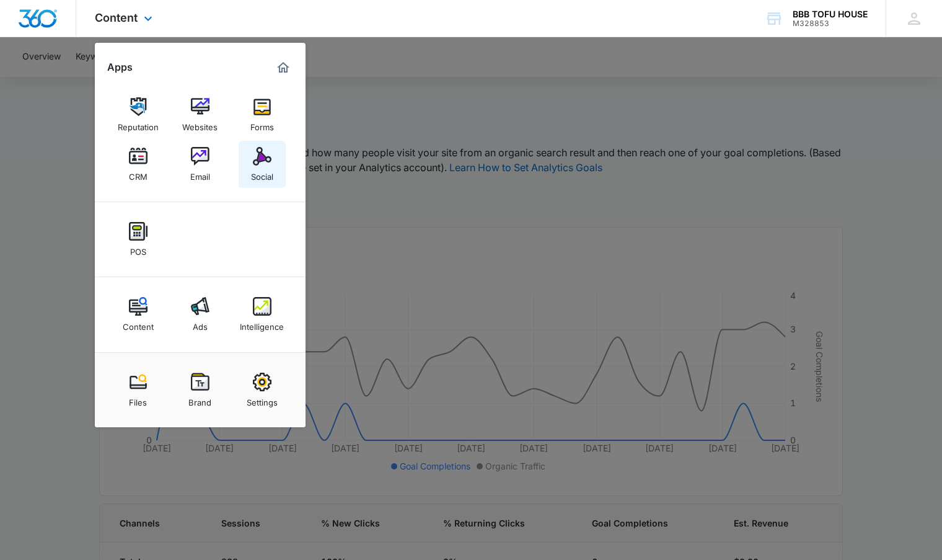
click at [251, 161] on link "Social" at bounding box center [262, 164] width 47 height 47
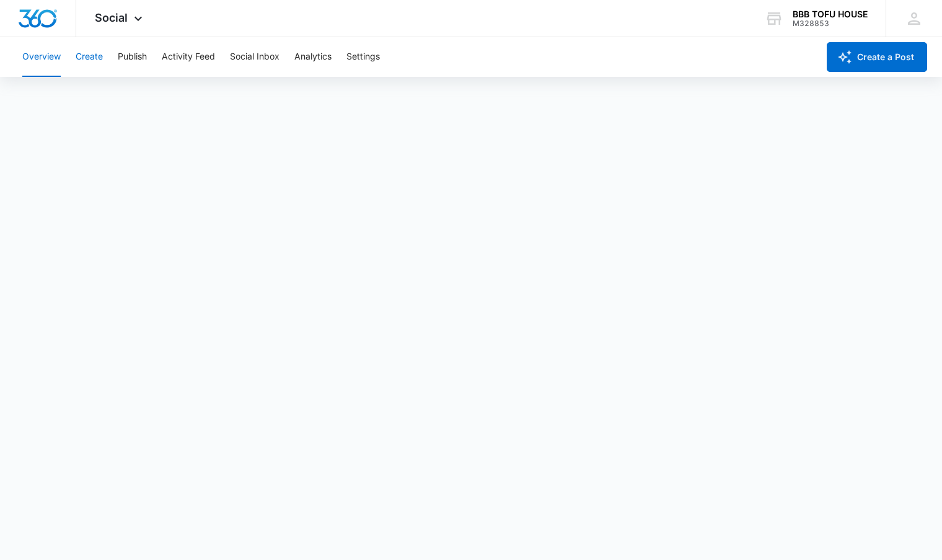
click at [79, 59] on button "Create" at bounding box center [89, 57] width 27 height 40
click at [154, 80] on div "Content Library Approvals Recommendations Auto Import" at bounding box center [471, 95] width 913 height 35
click at [145, 88] on div "Content Library Approvals Recommendations Auto Import" at bounding box center [471, 95] width 913 height 35
click at [135, 87] on button "Approvals" at bounding box center [121, 95] width 42 height 35
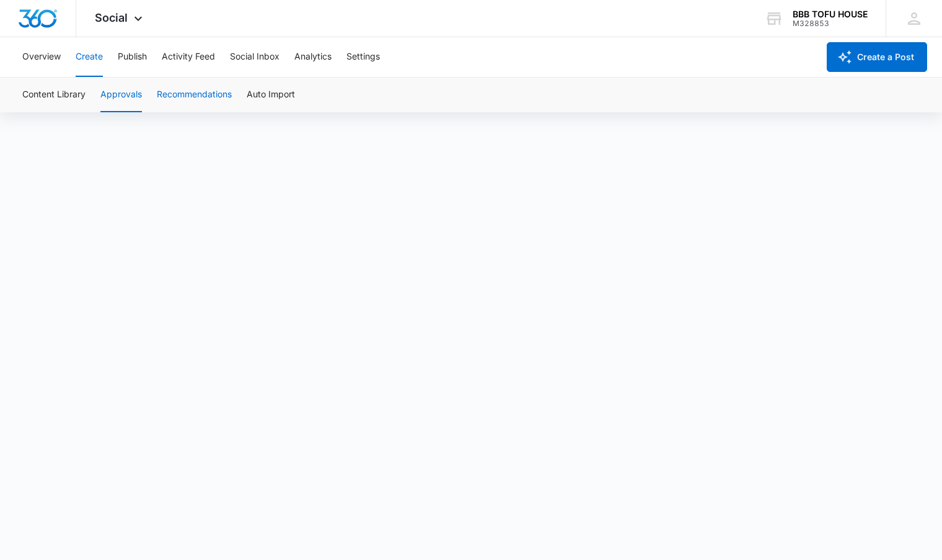
click at [214, 97] on button "Recommendations" at bounding box center [194, 95] width 75 height 35
click at [288, 99] on button "Auto Import" at bounding box center [271, 95] width 48 height 35
click at [238, 55] on button "Social Inbox" at bounding box center [255, 57] width 50 height 40
click at [215, 56] on button "Activity Feed" at bounding box center [188, 57] width 53 height 40
click at [138, 59] on button "Publish" at bounding box center [132, 57] width 29 height 40
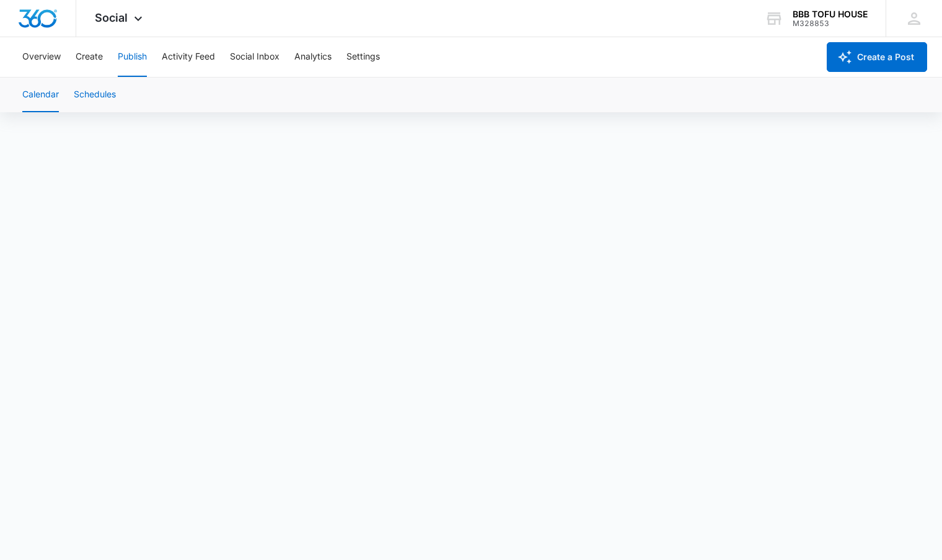
click at [102, 102] on button "Schedules" at bounding box center [95, 95] width 42 height 35
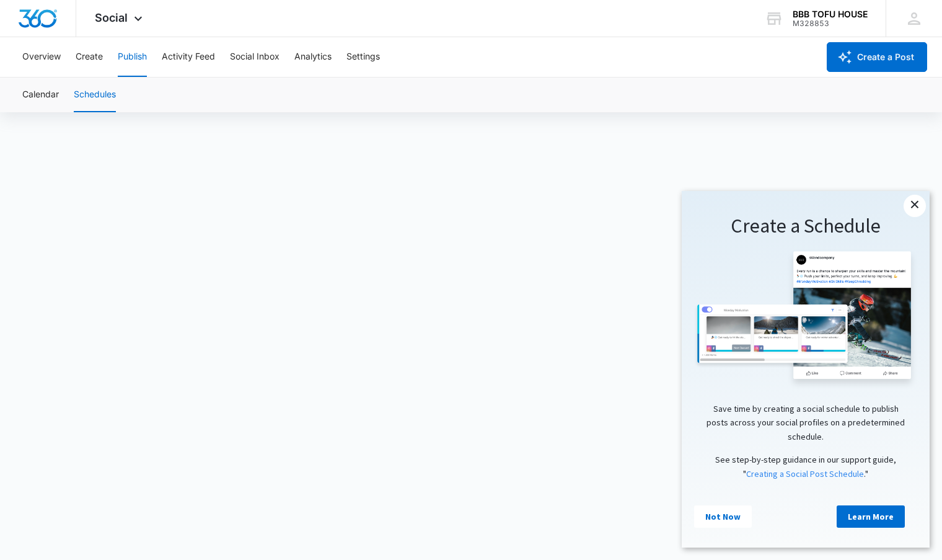
click at [919, 202] on link "×" at bounding box center [915, 206] width 22 height 22
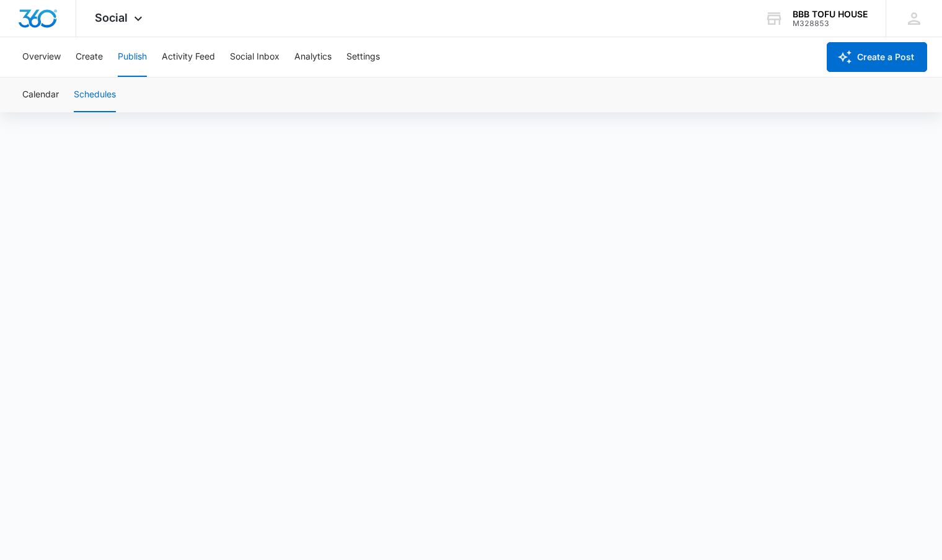
scroll to position [9, 0]
click at [59, 86] on button "Calendar" at bounding box center [40, 95] width 37 height 35
click at [122, 100] on div "Calendar Schedules" at bounding box center [471, 95] width 913 height 35
click at [213, 56] on button "Activity Feed" at bounding box center [188, 57] width 53 height 40
click at [242, 87] on button "Social Listening" at bounding box center [257, 95] width 63 height 35
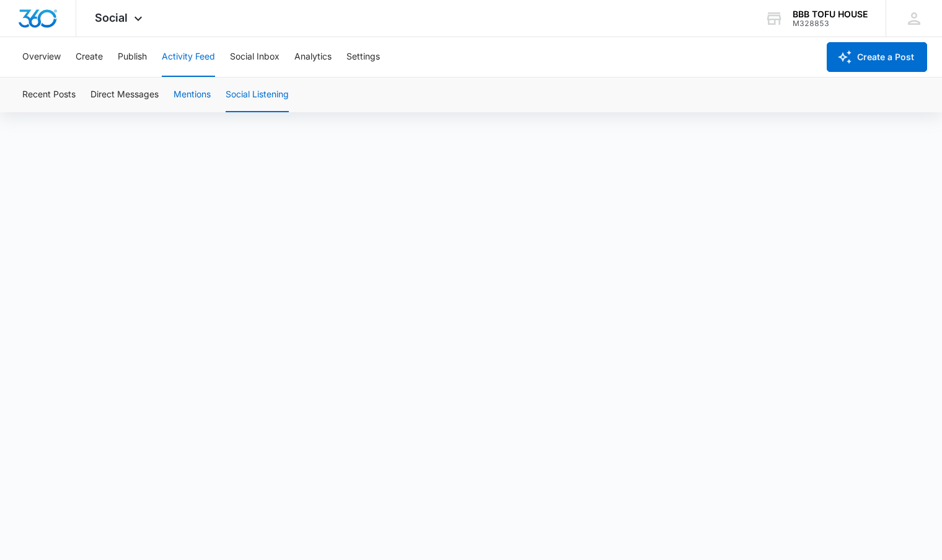
click at [177, 99] on button "Mentions" at bounding box center [192, 95] width 37 height 35
click at [99, 97] on button "Direct Messages" at bounding box center [125, 95] width 68 height 35
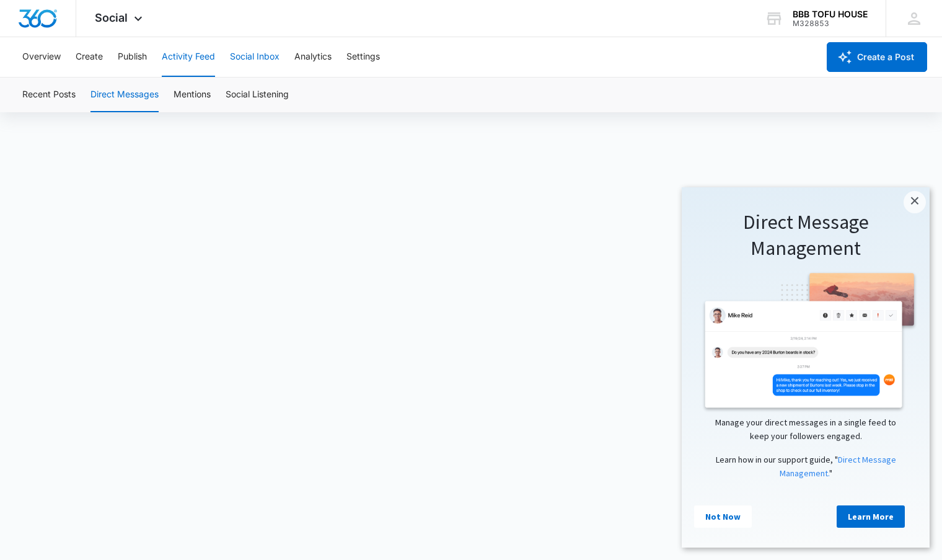
click at [264, 63] on button "Social Inbox" at bounding box center [255, 57] width 50 height 40
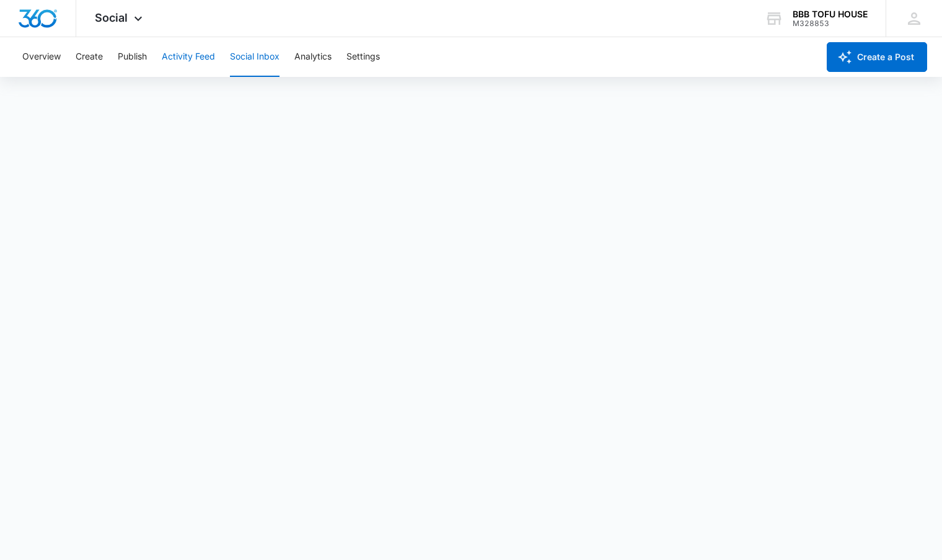
click at [182, 63] on button "Activity Feed" at bounding box center [188, 57] width 53 height 40
click at [84, 62] on button "Create" at bounding box center [89, 57] width 27 height 40
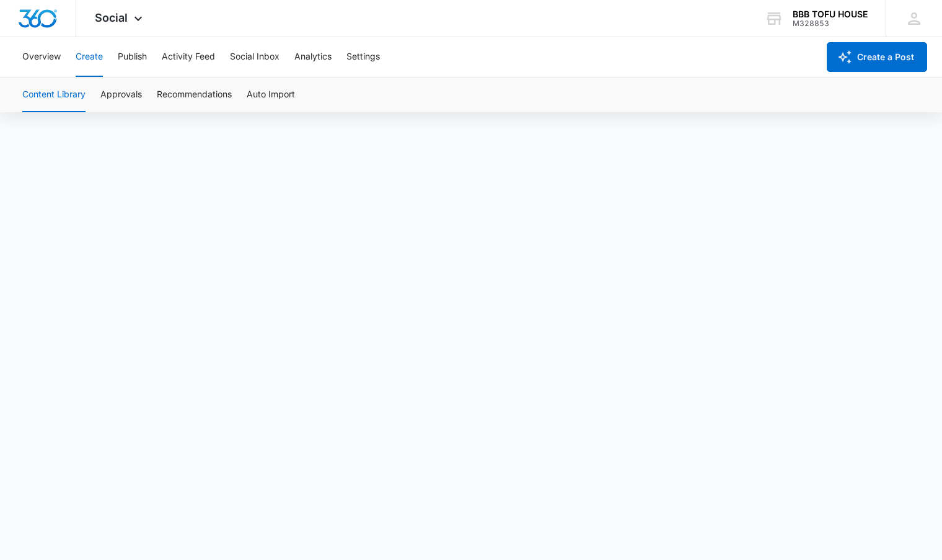
click at [63, 56] on div "Overview Create Publish Activity Feed Social Inbox Analytics Settings" at bounding box center [417, 57] width 804 height 40
click at [59, 56] on button "Overview" at bounding box center [41, 57] width 38 height 40
click at [332, 53] on button "Analytics" at bounding box center [313, 57] width 37 height 40
click at [388, 57] on div "Overview Create Publish Activity Feed Social Inbox Analytics Settings" at bounding box center [417, 57] width 804 height 40
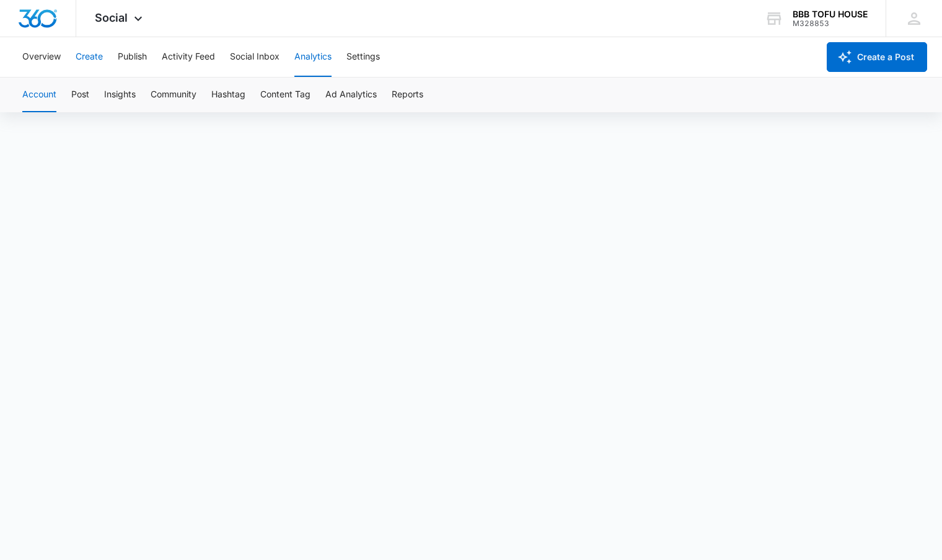
click at [101, 63] on button "Create" at bounding box center [89, 57] width 27 height 40
click at [108, 91] on button "Approvals" at bounding box center [121, 95] width 42 height 35
click at [204, 100] on button "Recommendations" at bounding box center [194, 95] width 75 height 35
click at [129, 93] on button "Approvals" at bounding box center [121, 95] width 42 height 35
click at [135, 54] on button "Publish" at bounding box center [132, 57] width 29 height 40
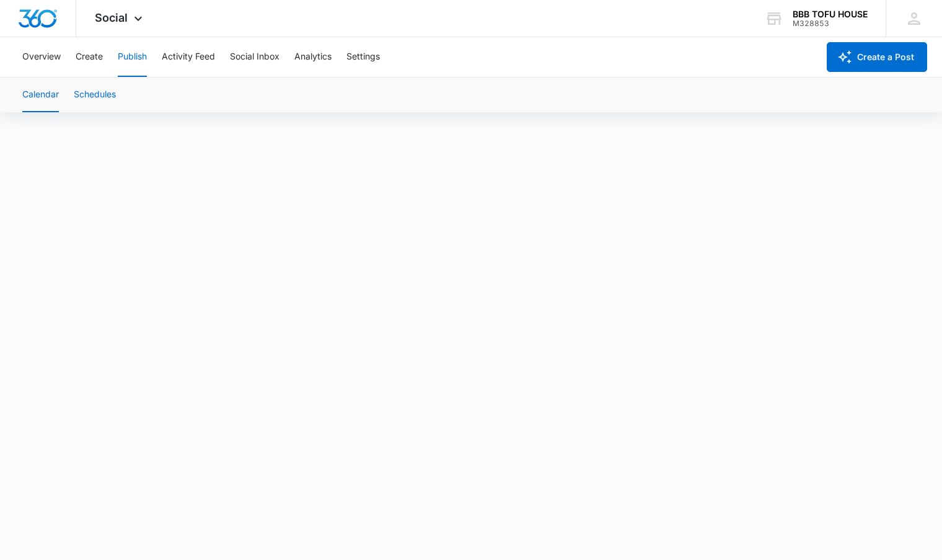
click at [104, 95] on button "Schedules" at bounding box center [95, 95] width 42 height 35
click at [33, 107] on button "Calendar" at bounding box center [40, 95] width 37 height 35
click at [105, 89] on button "Schedules" at bounding box center [95, 95] width 42 height 35
click at [82, 60] on button "Create" at bounding box center [89, 57] width 27 height 40
click at [139, 47] on button "Publish" at bounding box center [132, 57] width 29 height 40
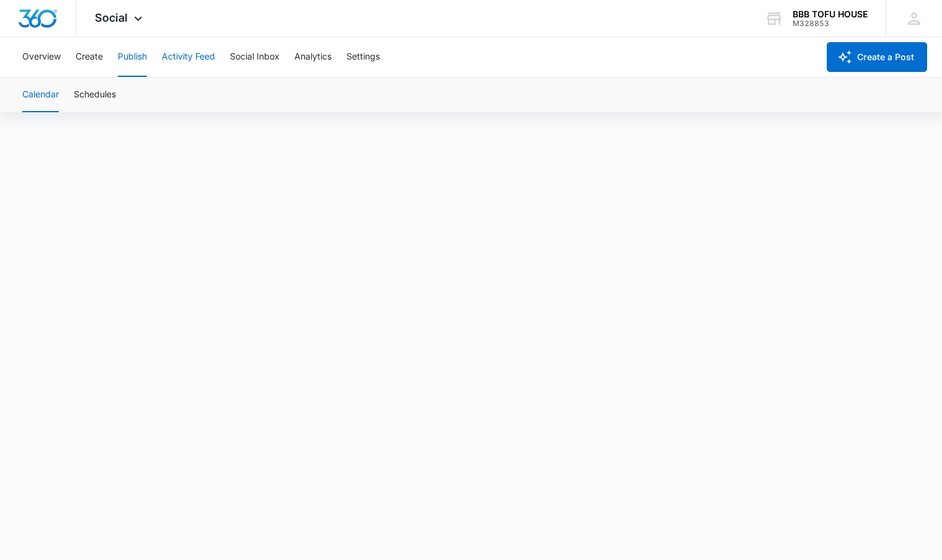
click at [169, 62] on button "Activity Feed" at bounding box center [188, 57] width 53 height 40
click at [33, 61] on button "Overview" at bounding box center [41, 57] width 38 height 40
click at [88, 62] on button "Create" at bounding box center [89, 57] width 27 height 40
click at [308, 30] on div "Social Apps Reputation Websites Forms CRM Email Social POS Content Ads Intellig…" at bounding box center [471, 18] width 942 height 37
click at [307, 45] on button "Analytics" at bounding box center [313, 57] width 37 height 40
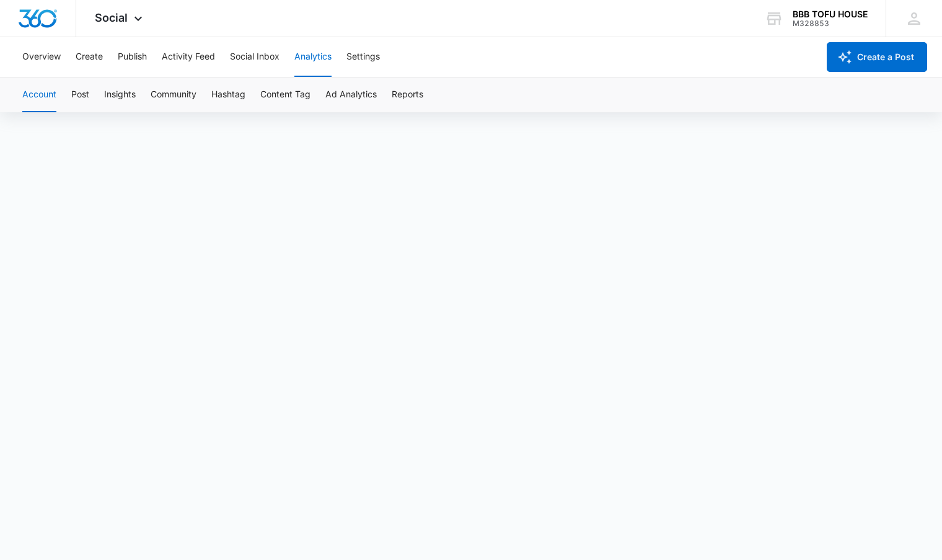
scroll to position [9, 0]
